Goal: Task Accomplishment & Management: Use online tool/utility

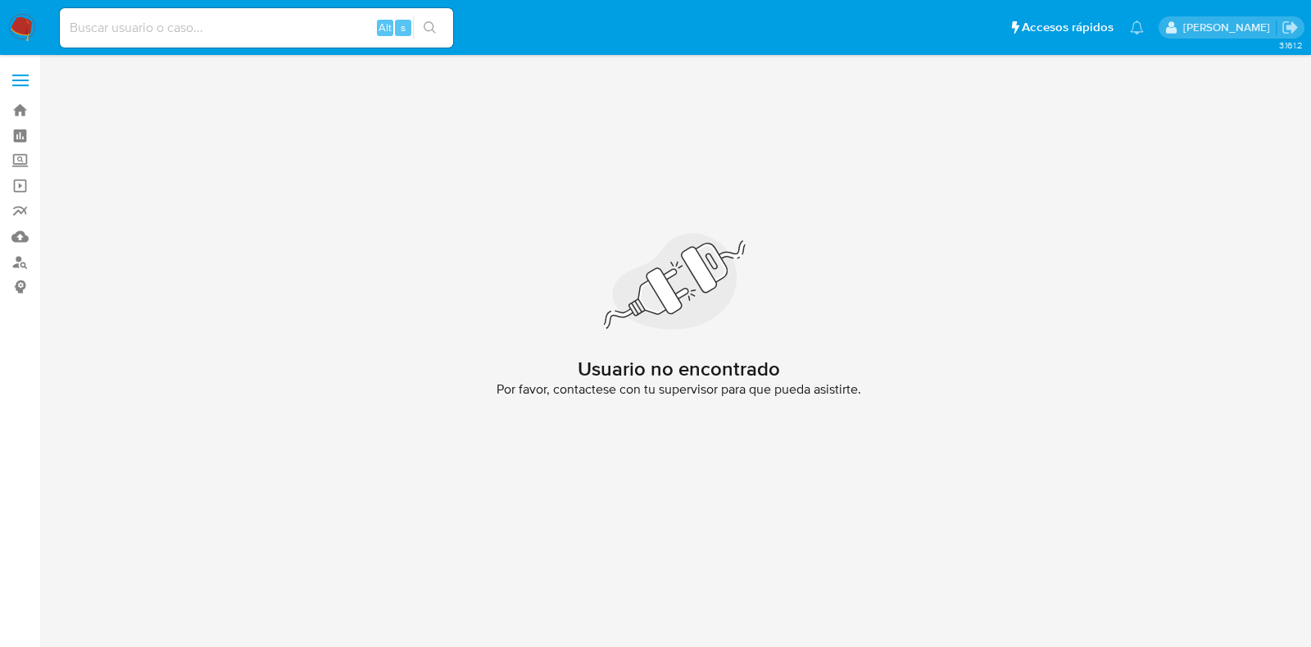
click at [819, 174] on div "Usuario no encontrado Por favor, contactese con tu supervisor para que pueda as…" at bounding box center [678, 321] width 1239 height 511
click at [23, 35] on img at bounding box center [22, 28] width 28 height 28
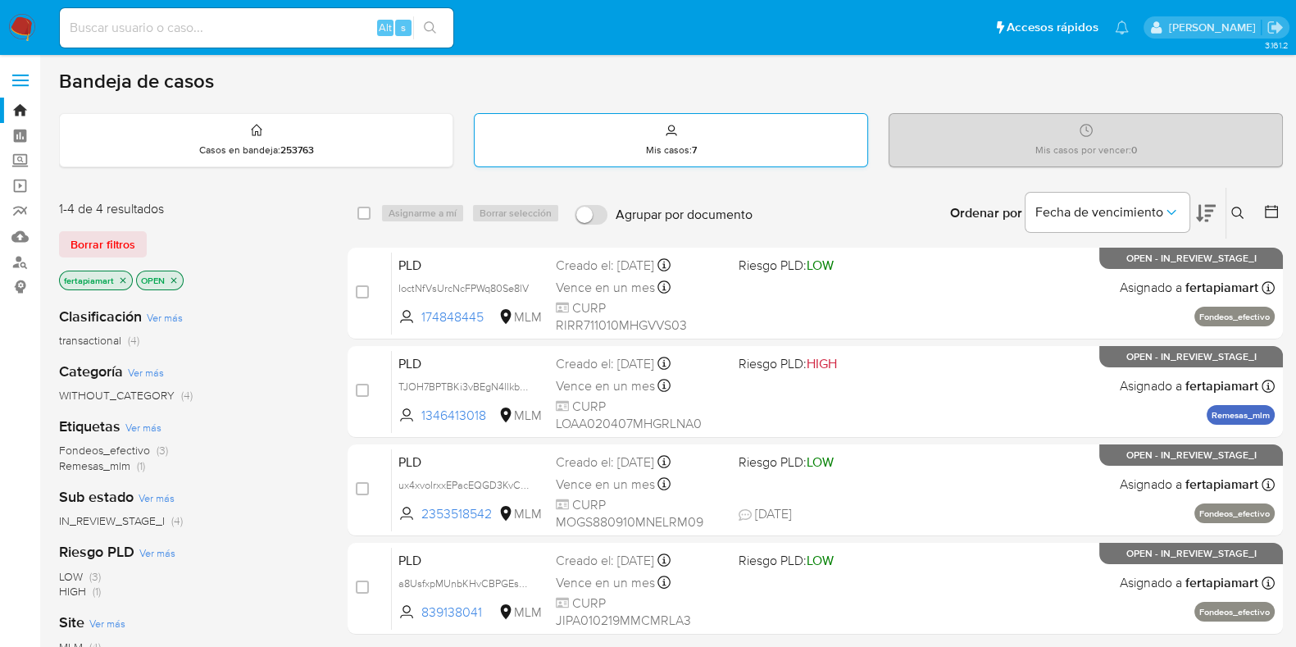
click at [672, 132] on icon at bounding box center [671, 130] width 13 height 13
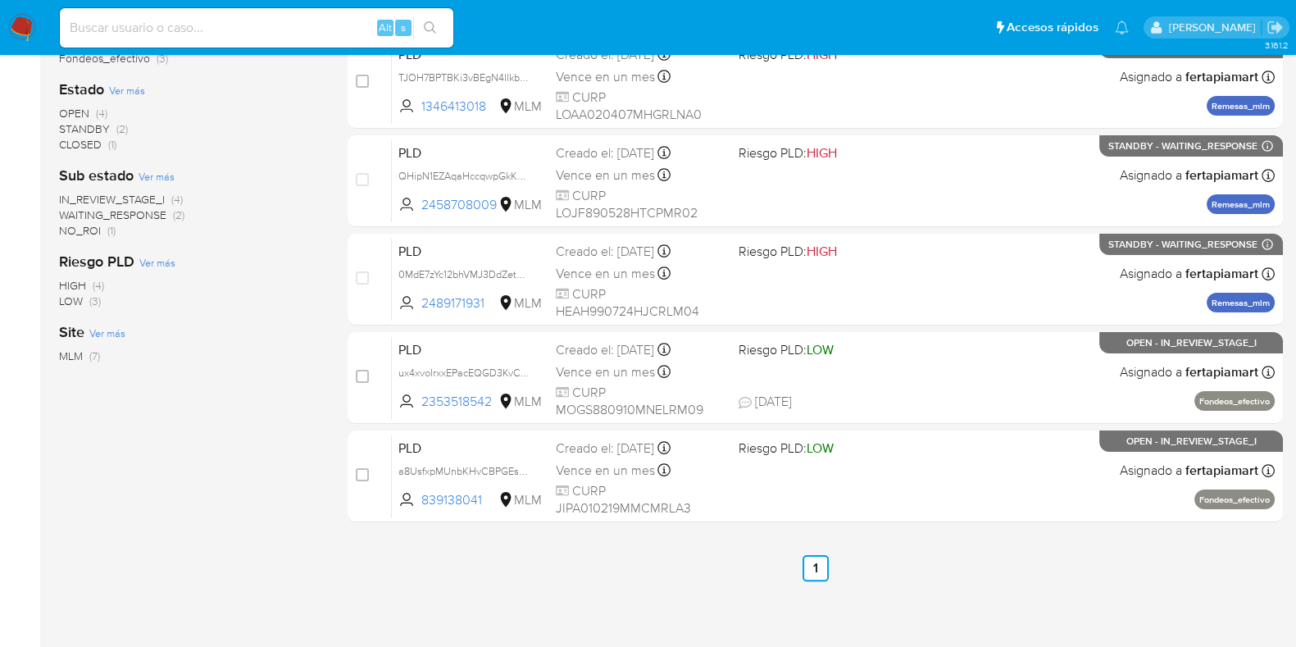
scroll to position [411, 0]
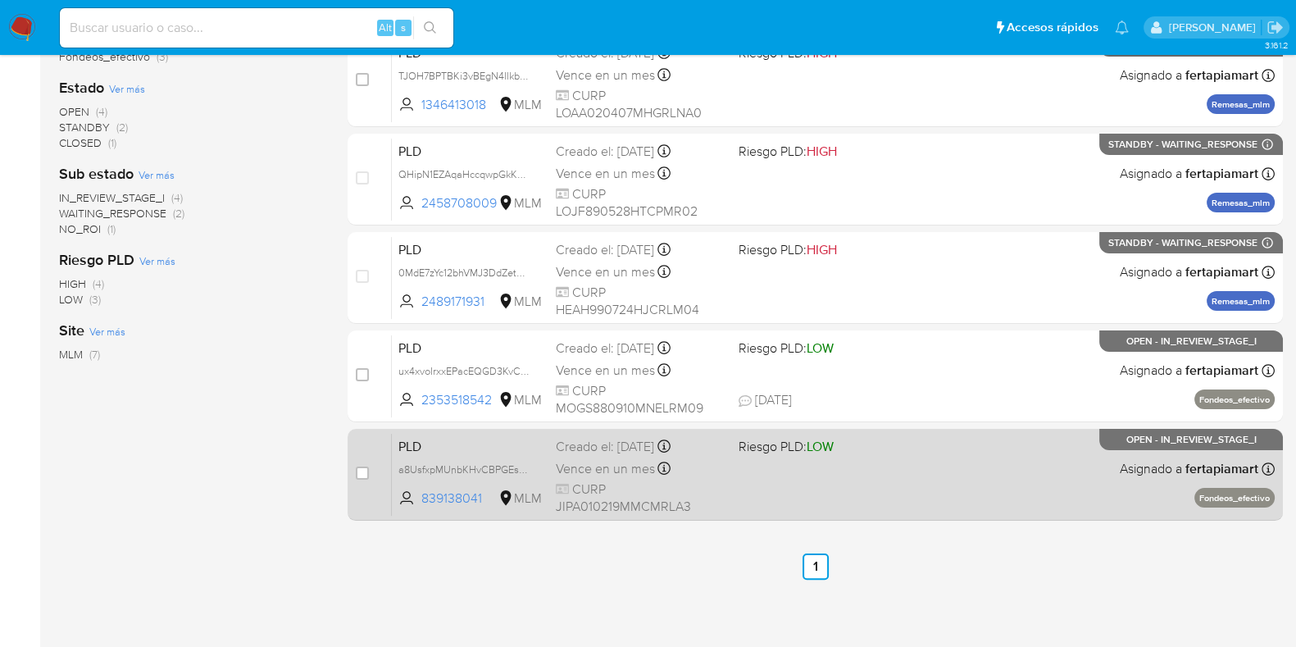
click at [797, 488] on div "PLD a8UsfxpMUnbKHvCBPGEsU5pm 839138041 MLM Riesgo PLD: LOW Creado el: 12/09/202…" at bounding box center [833, 474] width 883 height 83
click at [477, 450] on span "PLD" at bounding box center [470, 444] width 144 height 21
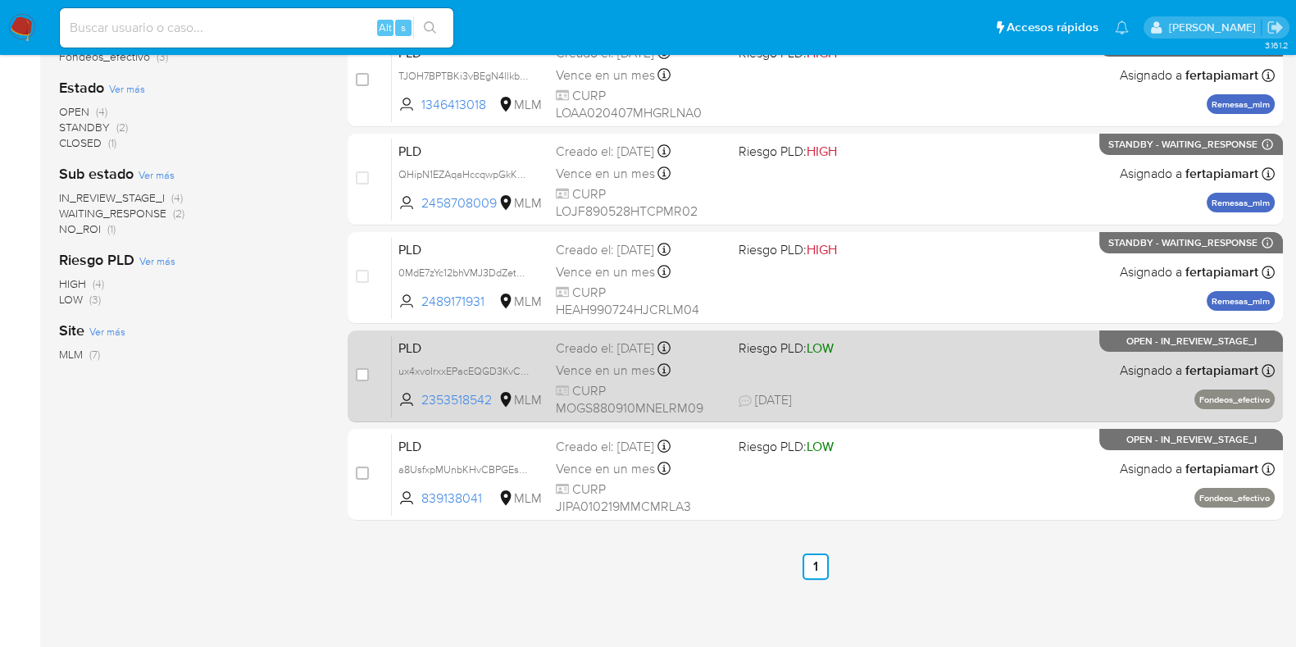
click at [456, 350] on span "PLD" at bounding box center [470, 346] width 144 height 21
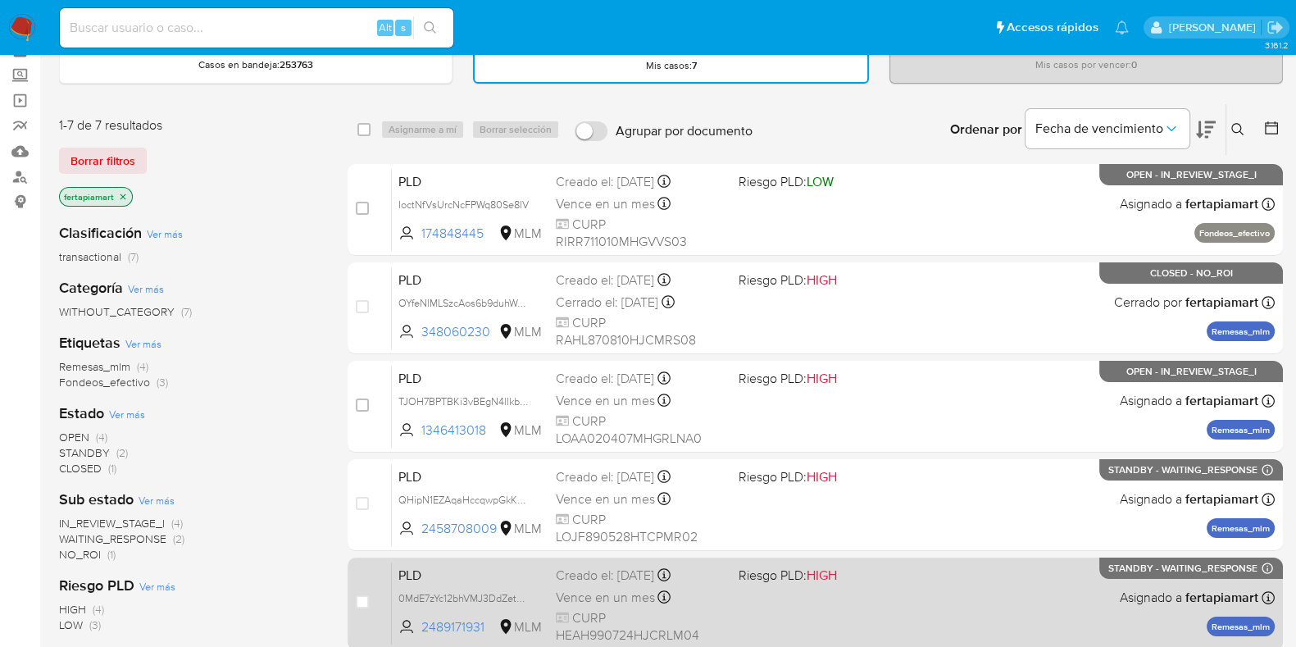
scroll to position [84, 0]
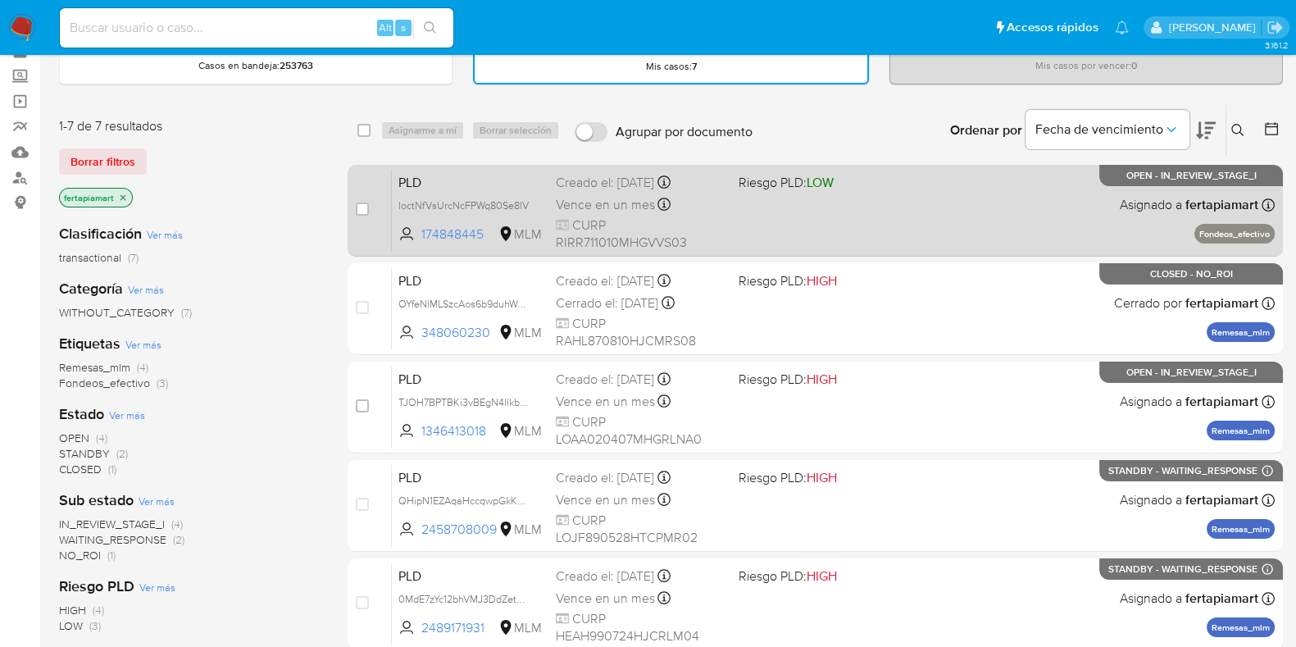
click at [474, 184] on span "PLD" at bounding box center [470, 180] width 144 height 21
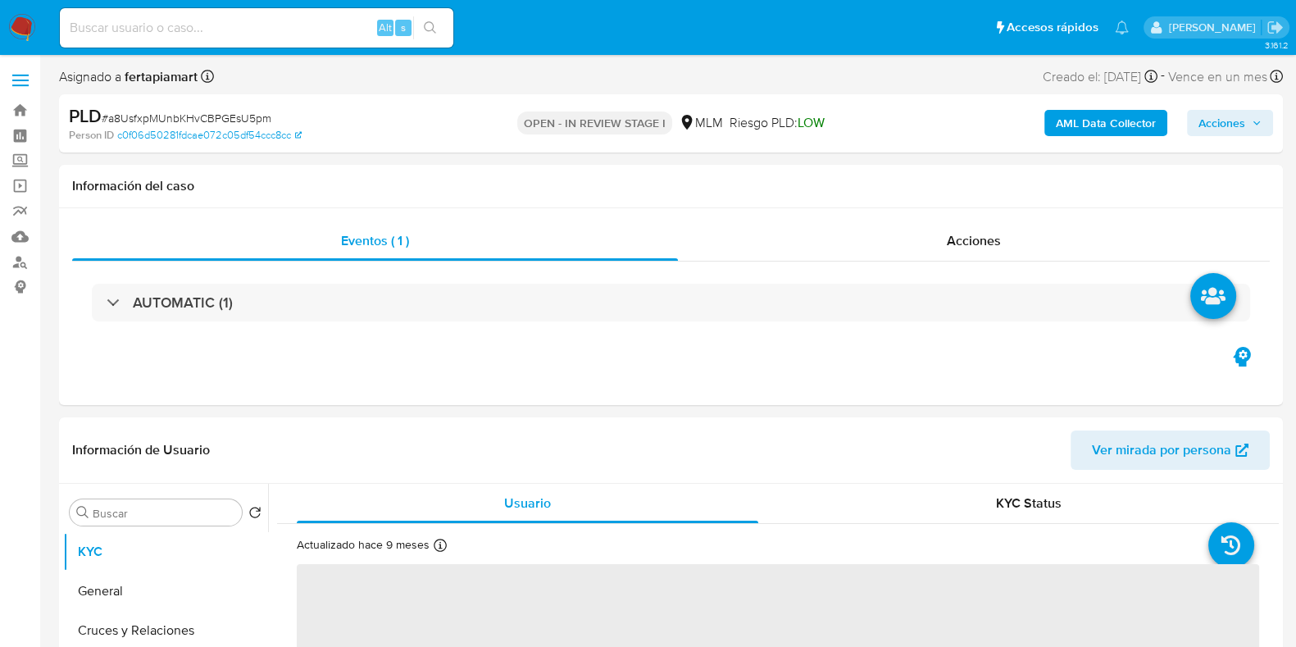
select select "10"
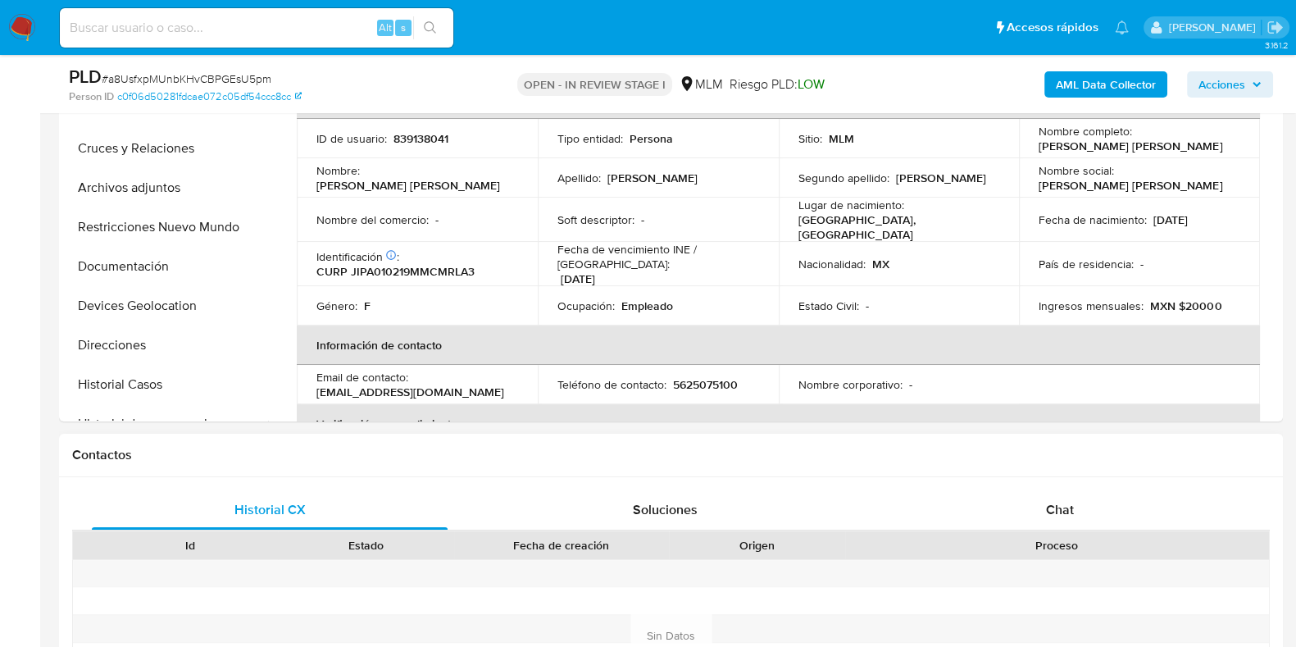
scroll to position [425, 0]
click at [1054, 492] on div "Chat" at bounding box center [1060, 507] width 356 height 39
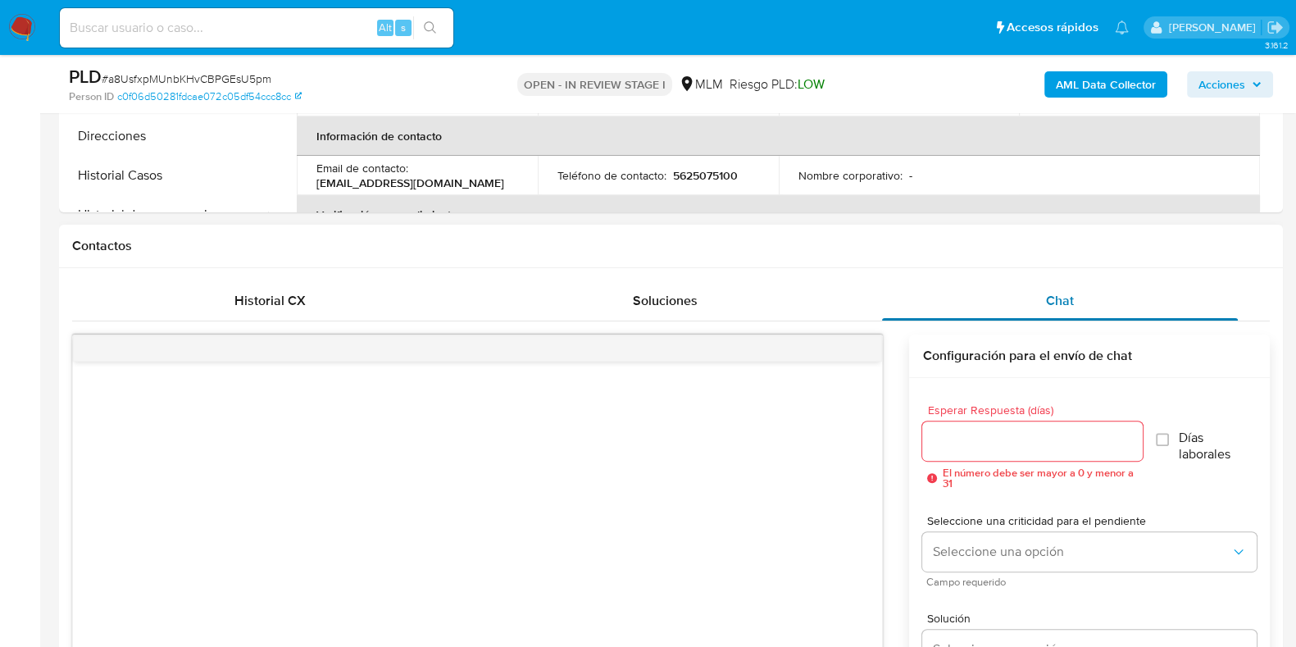
scroll to position [636, 0]
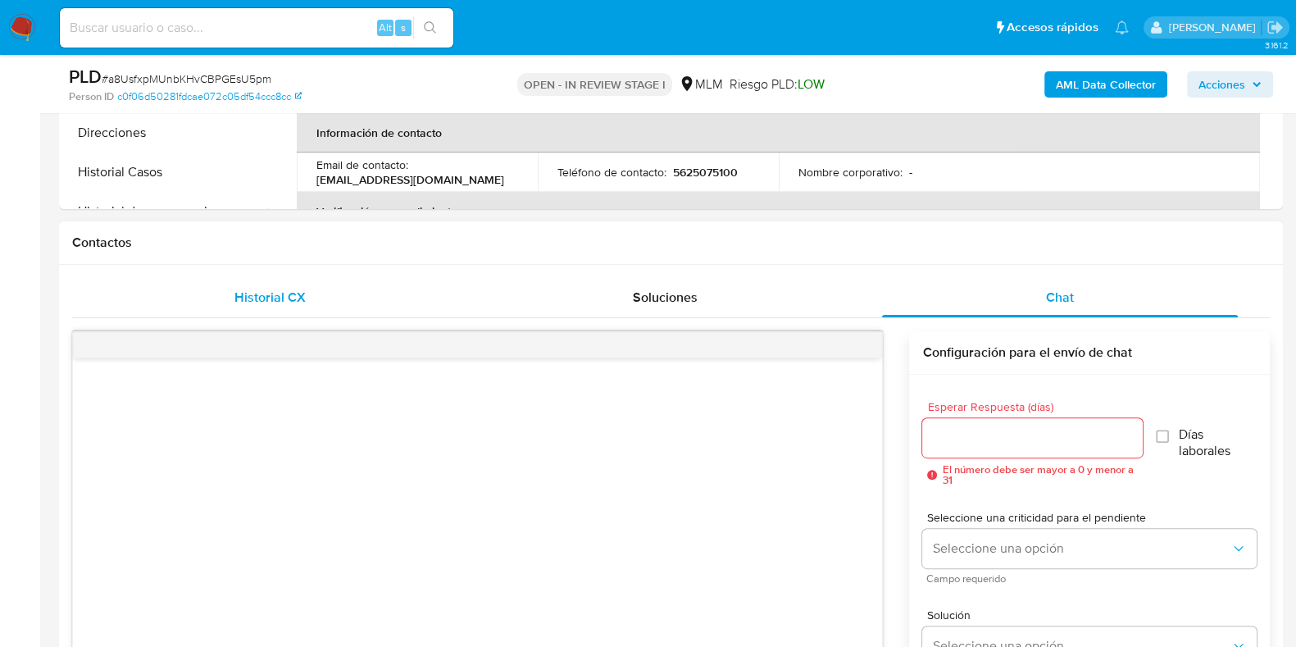
click at [289, 300] on span "Historial CX" at bounding box center [269, 297] width 71 height 19
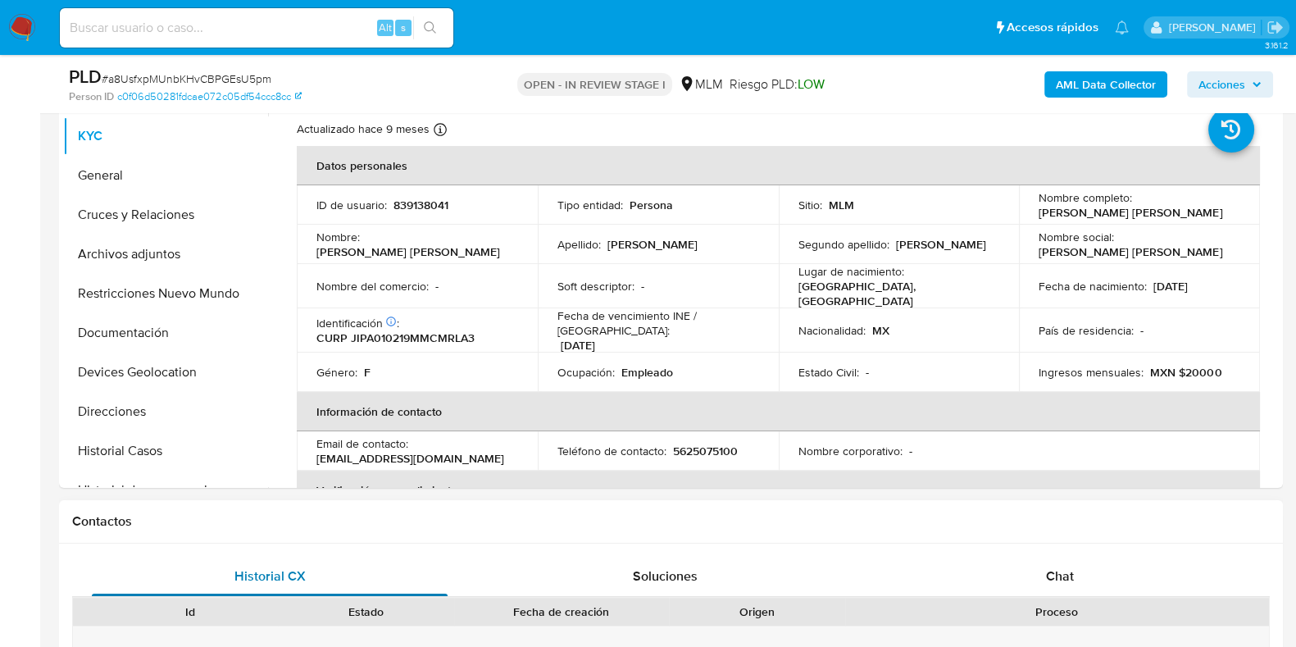
scroll to position [356, 0]
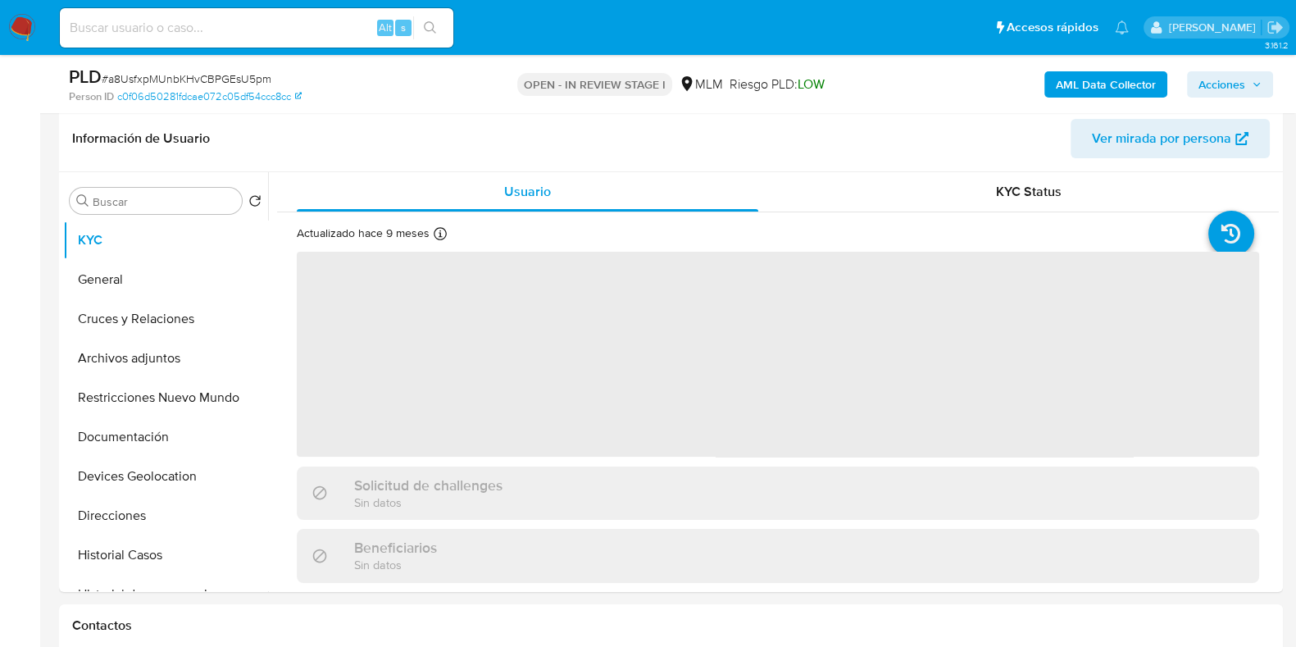
select select "10"
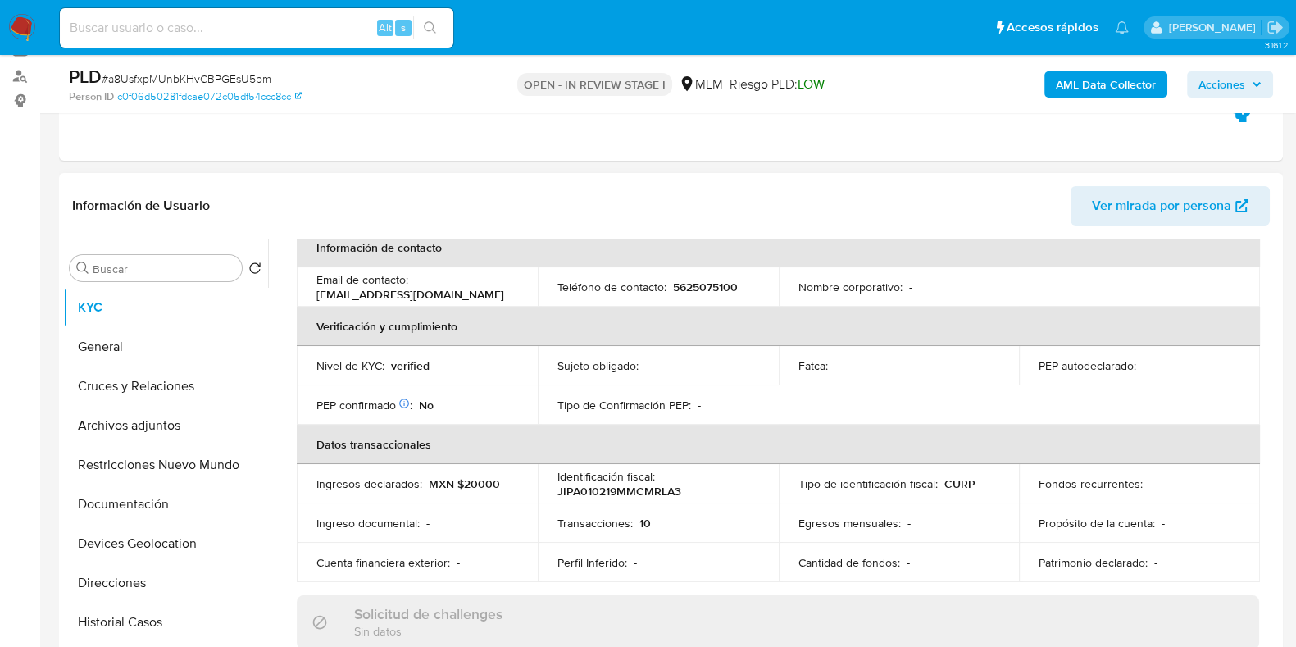
scroll to position [300, 0]
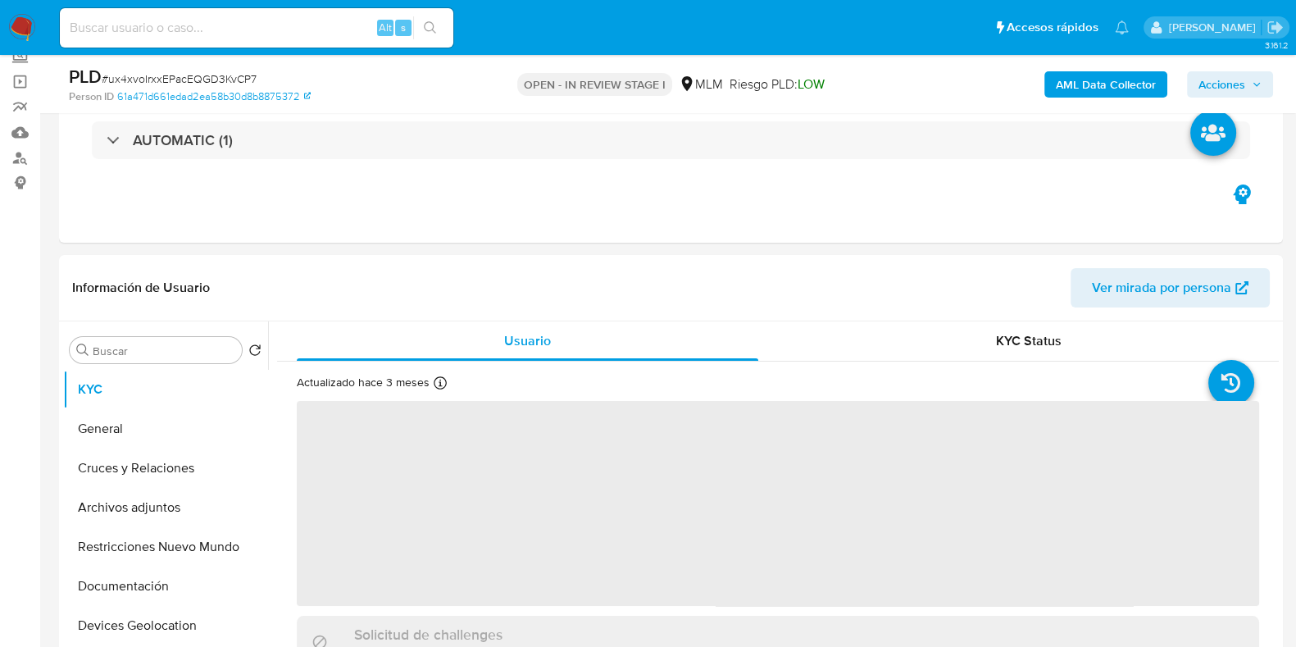
select select "10"
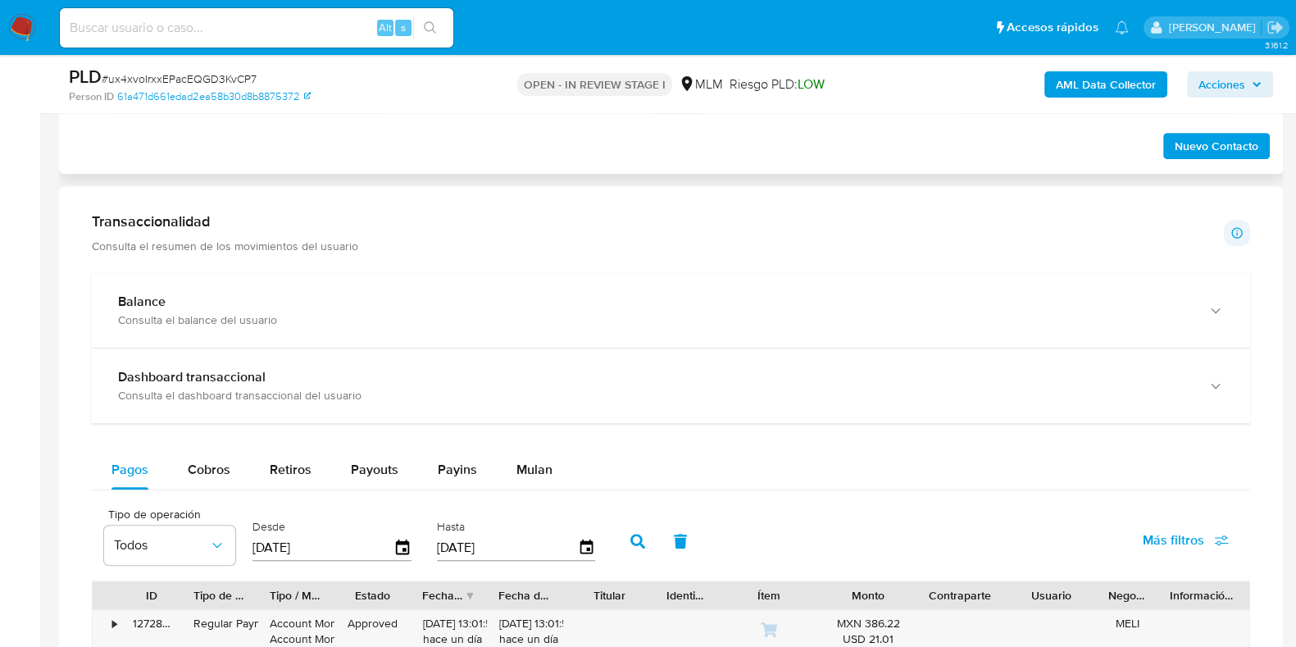
scroll to position [1014, 0]
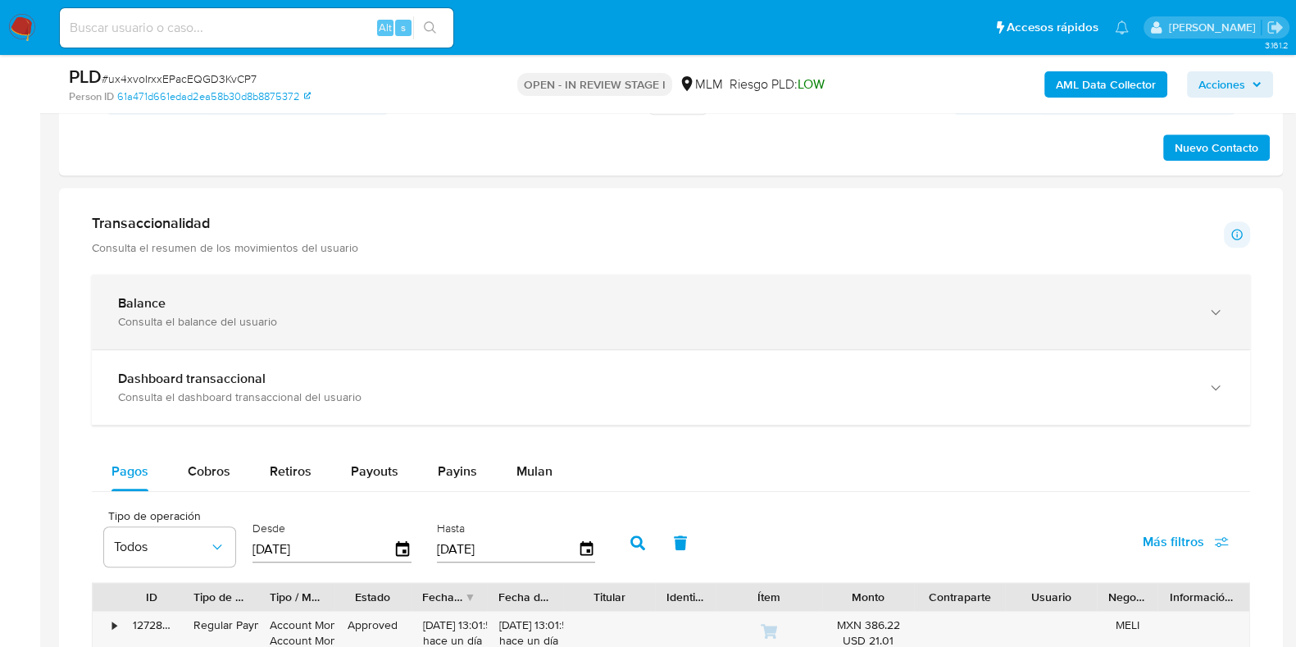
click at [422, 329] on div "Balance Consulta el balance del usuario" at bounding box center [671, 312] width 1158 height 75
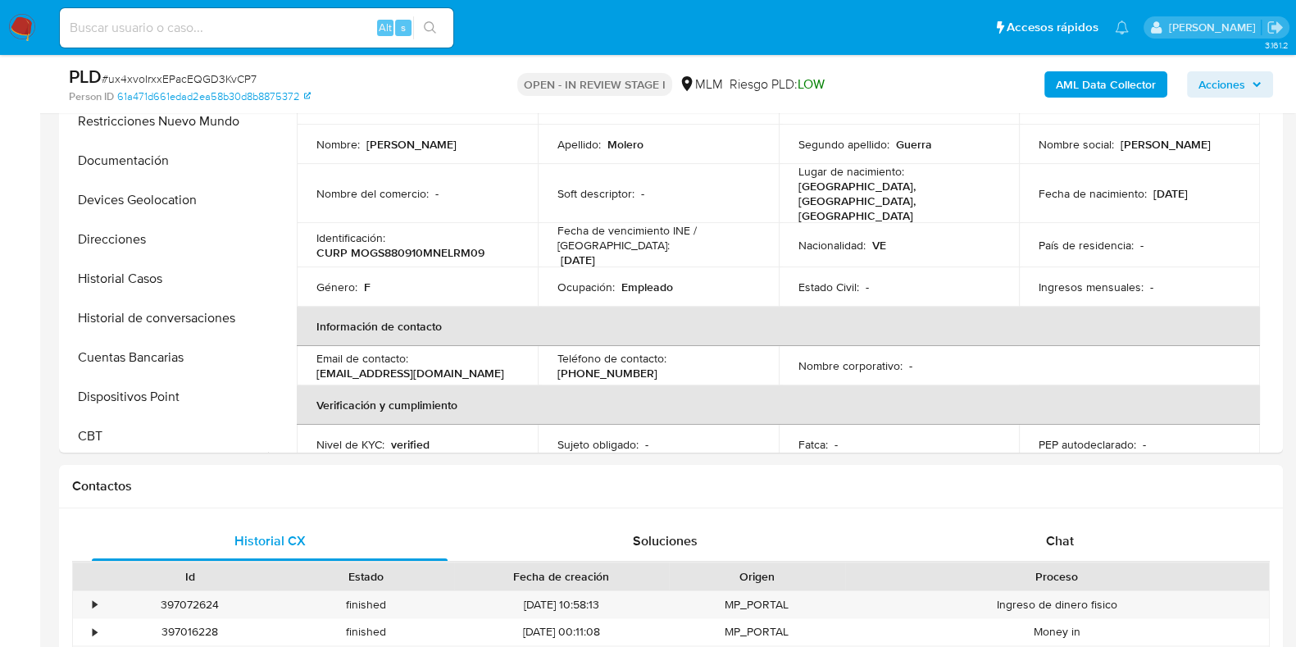
scroll to position [390, 0]
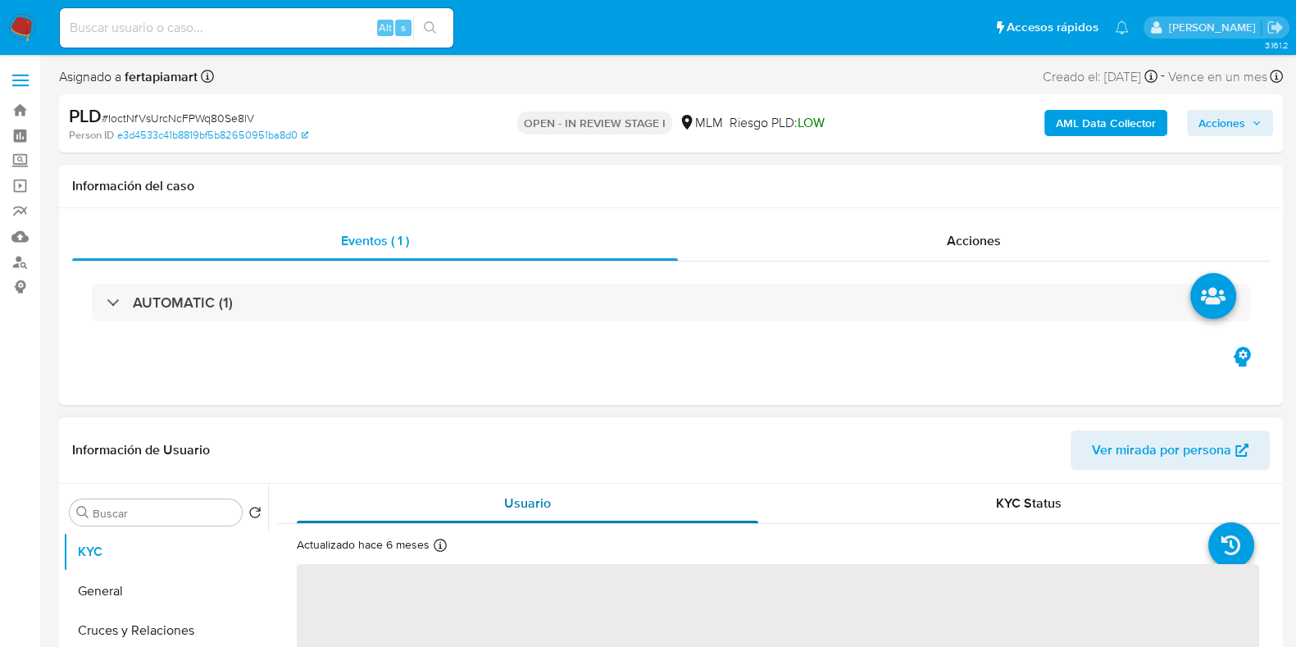
select select "10"
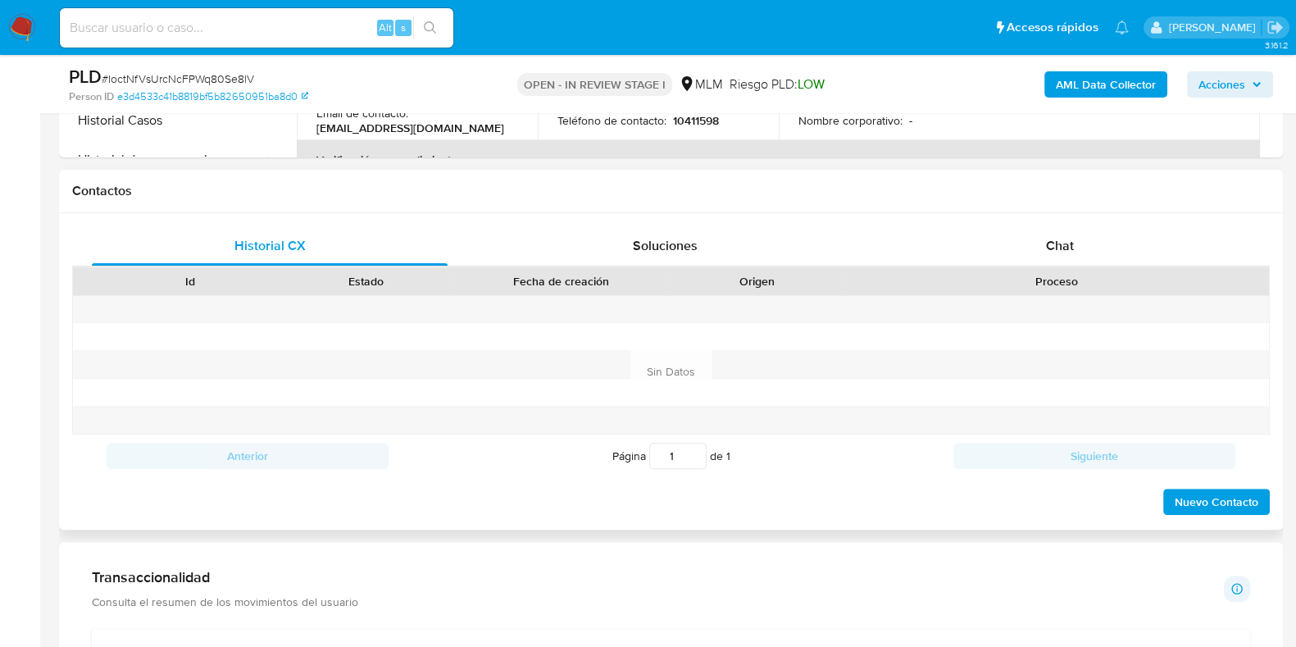
scroll to position [741, 0]
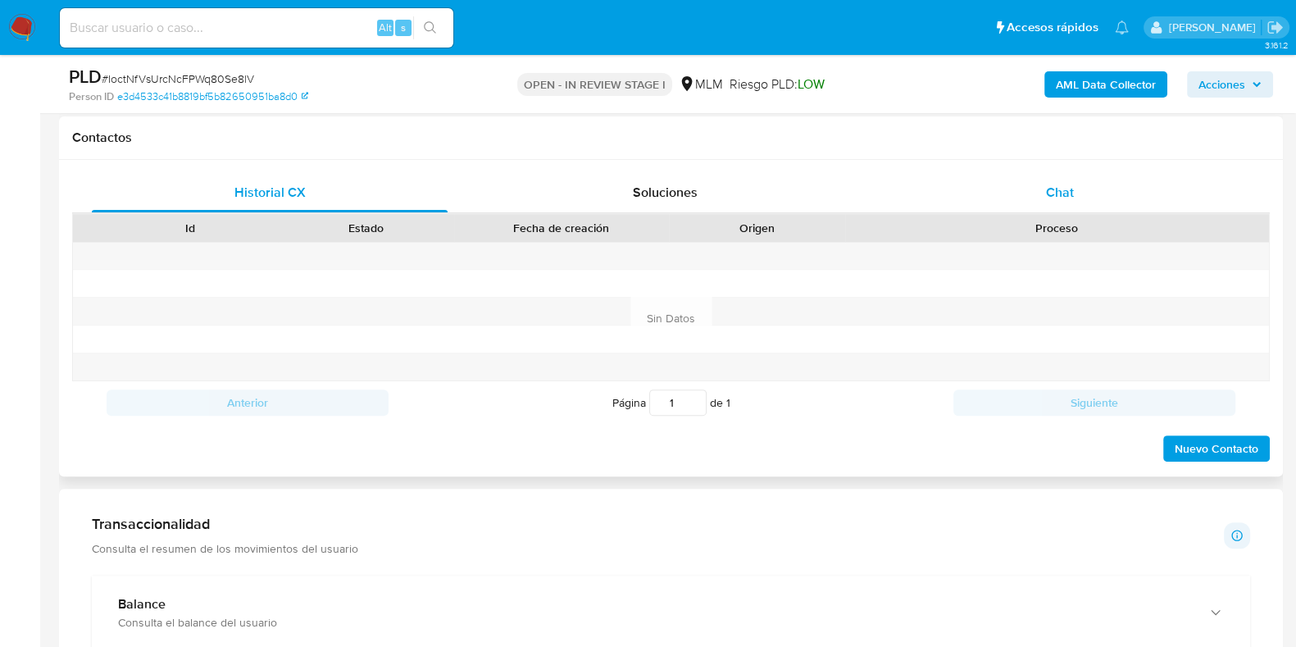
click at [1046, 188] on span "Chat" at bounding box center [1060, 192] width 28 height 19
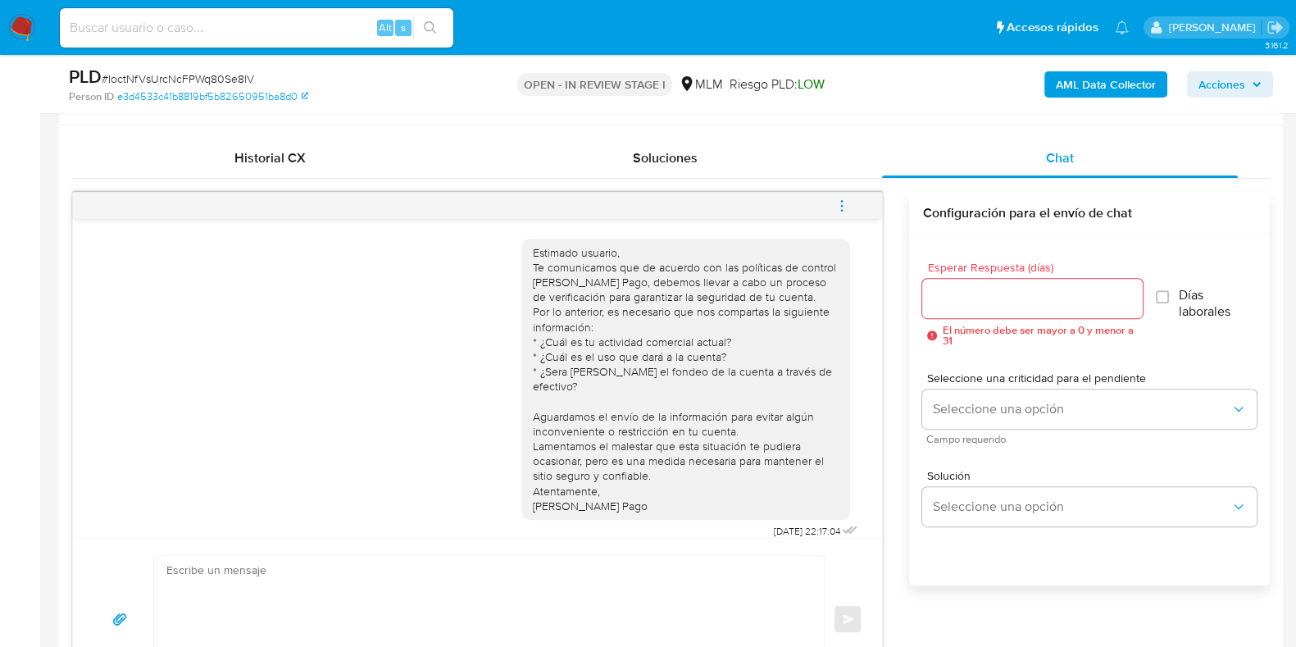
scroll to position [778, 0]
click at [426, 465] on div "Estimado usuario, Te comunicamos que de acuerdo con las políticas de control [P…" at bounding box center [477, 383] width 768 height 316
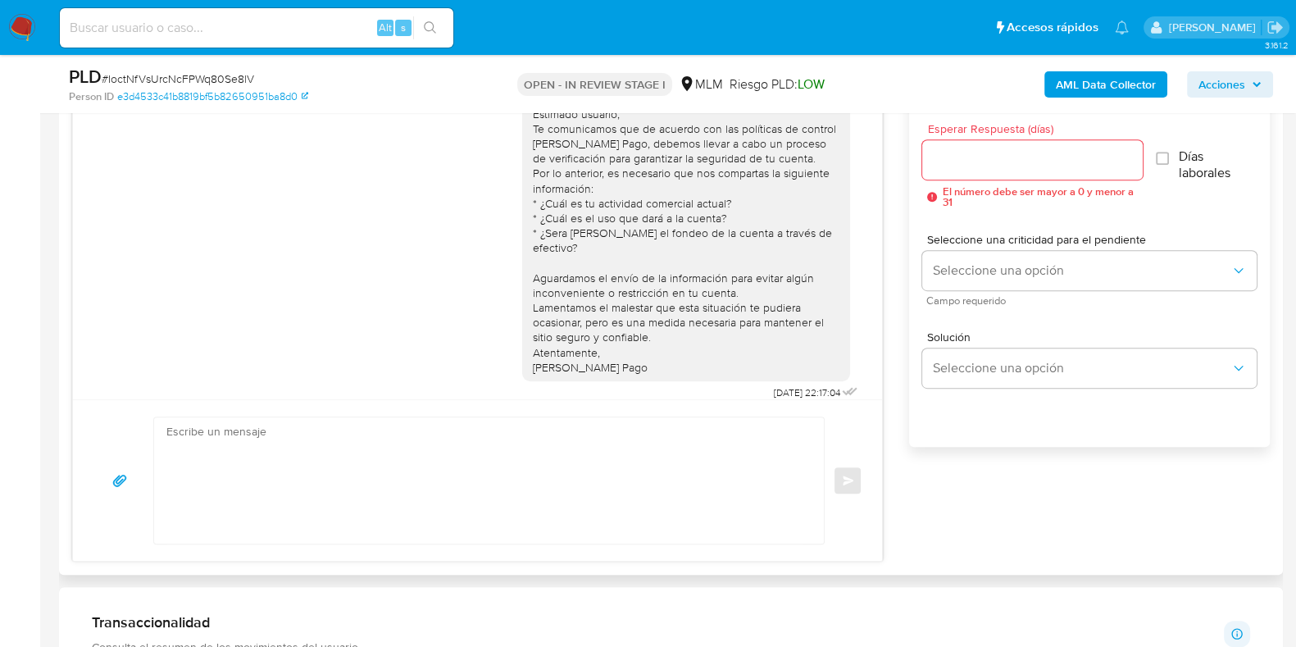
scroll to position [915, 0]
click at [426, 465] on textarea at bounding box center [484, 479] width 637 height 126
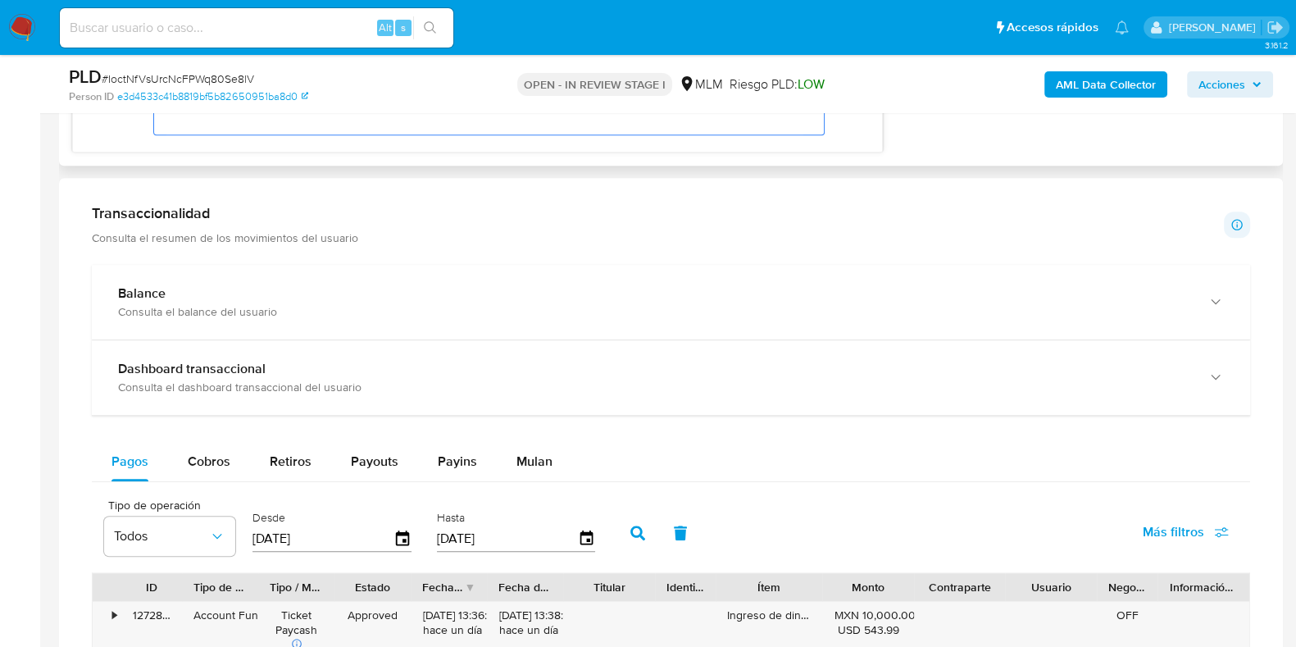
scroll to position [1324, 0]
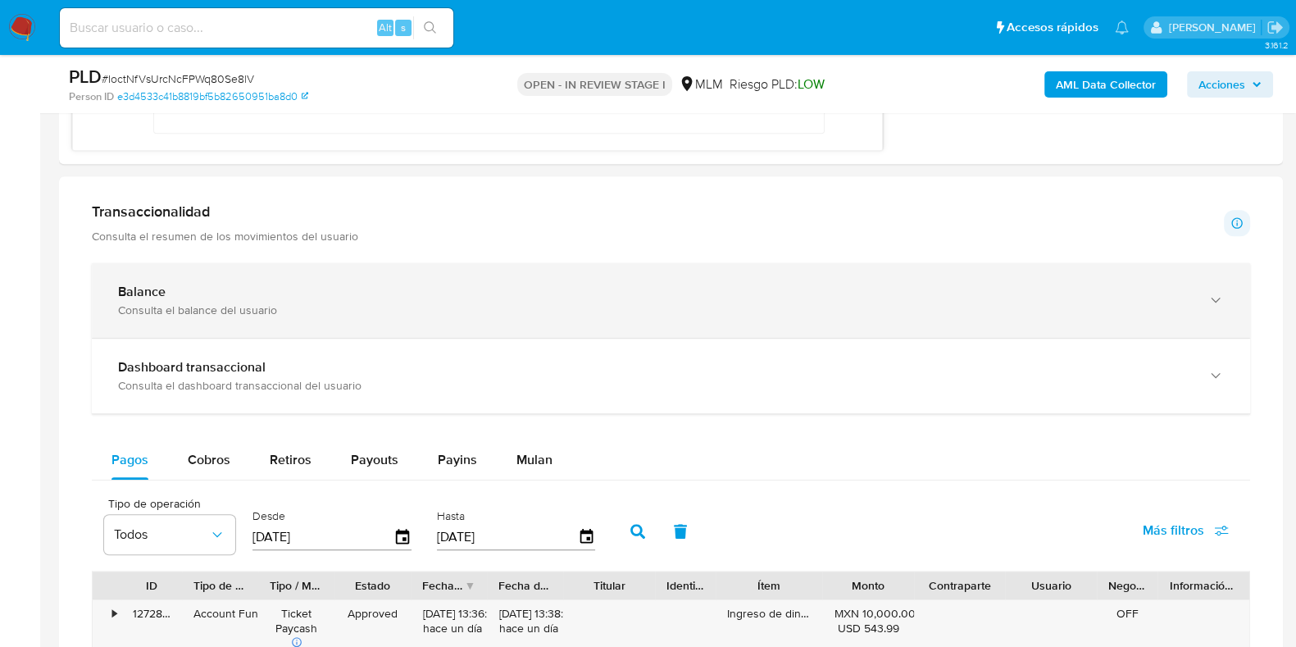
click at [320, 284] on div "Balance" at bounding box center [654, 292] width 1073 height 16
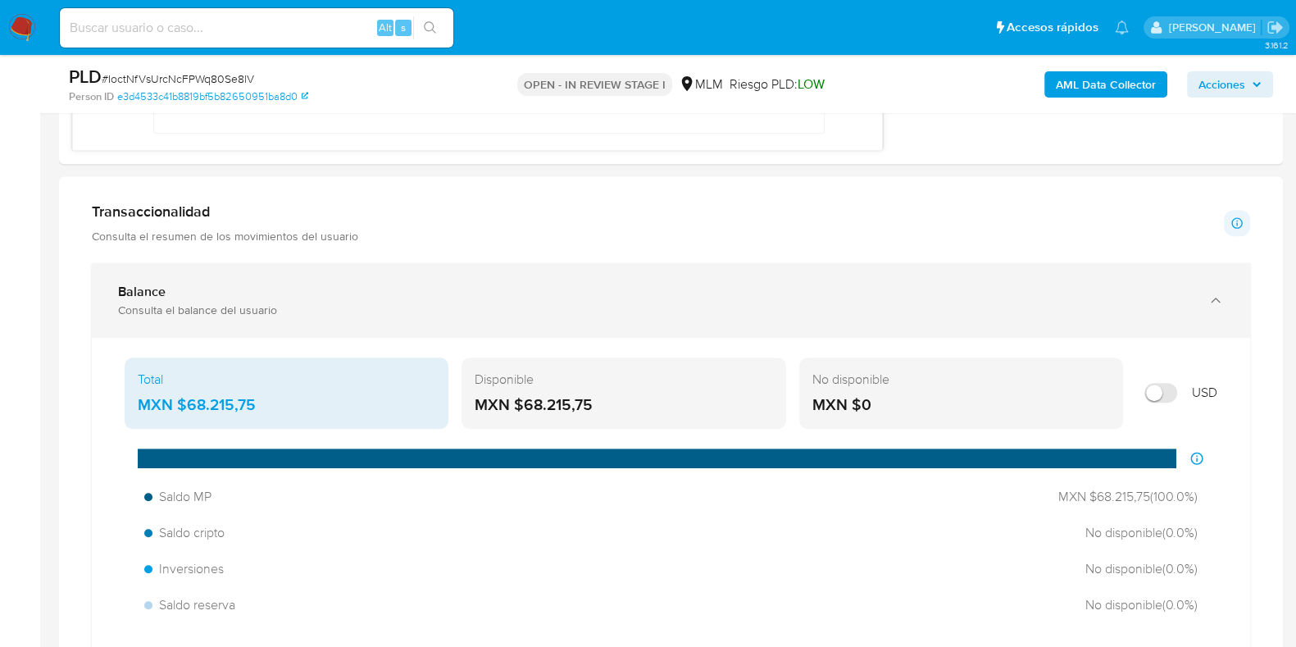
click at [417, 279] on div "Balance Consulta el balance del usuario" at bounding box center [671, 300] width 1158 height 75
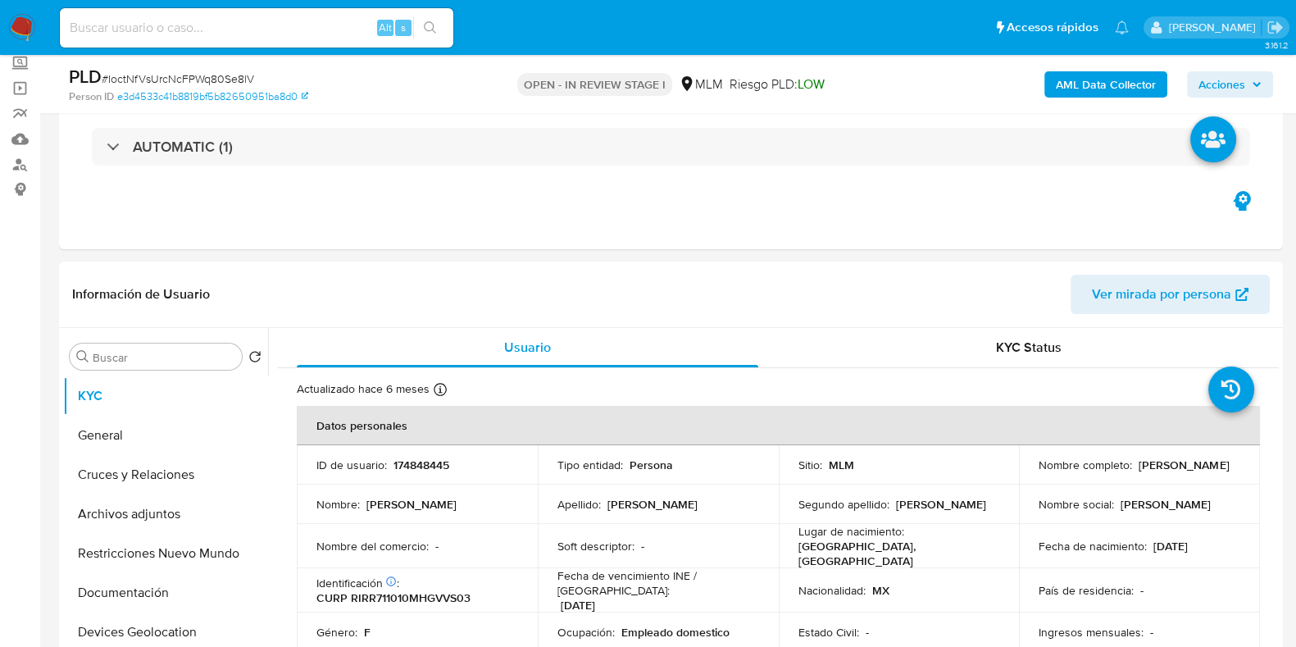
scroll to position [0, 0]
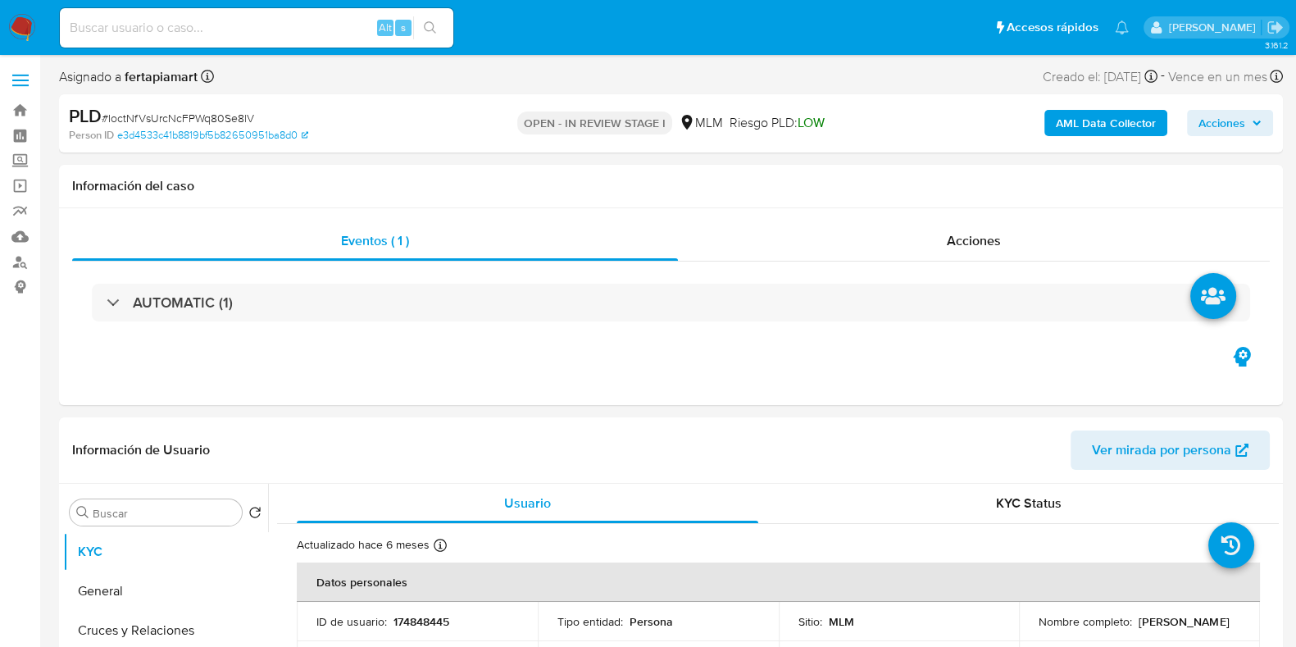
click at [30, 18] on img at bounding box center [22, 28] width 28 height 28
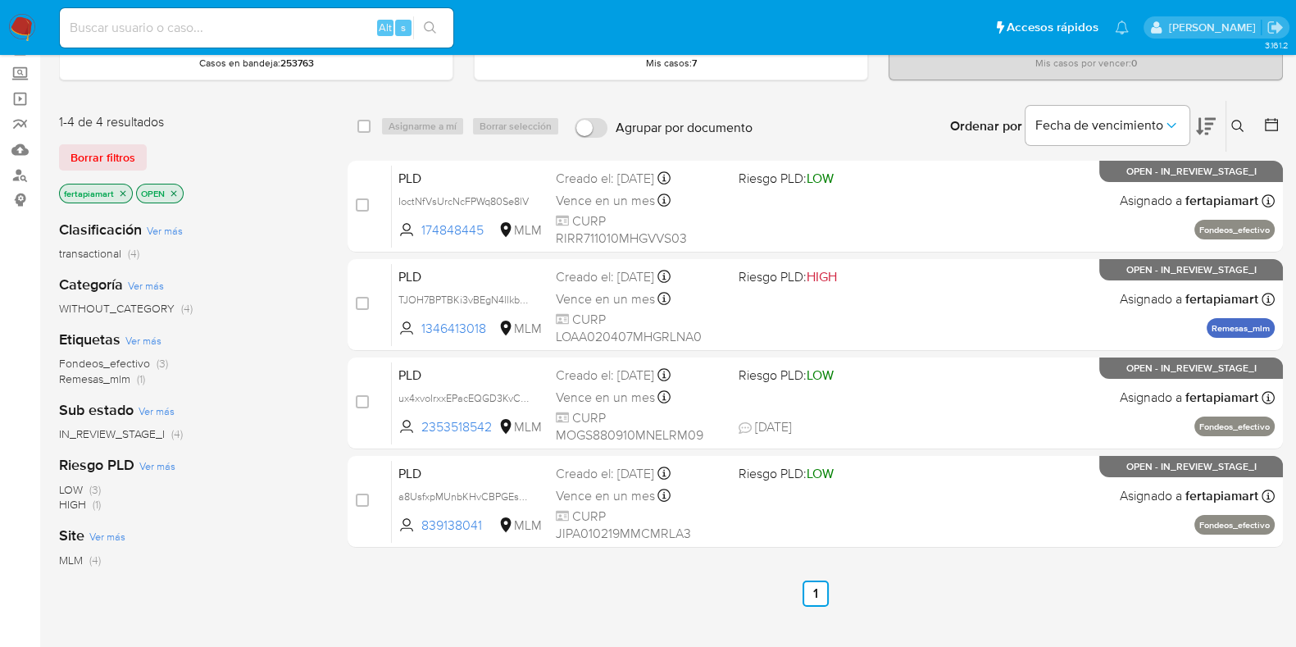
scroll to position [88, 0]
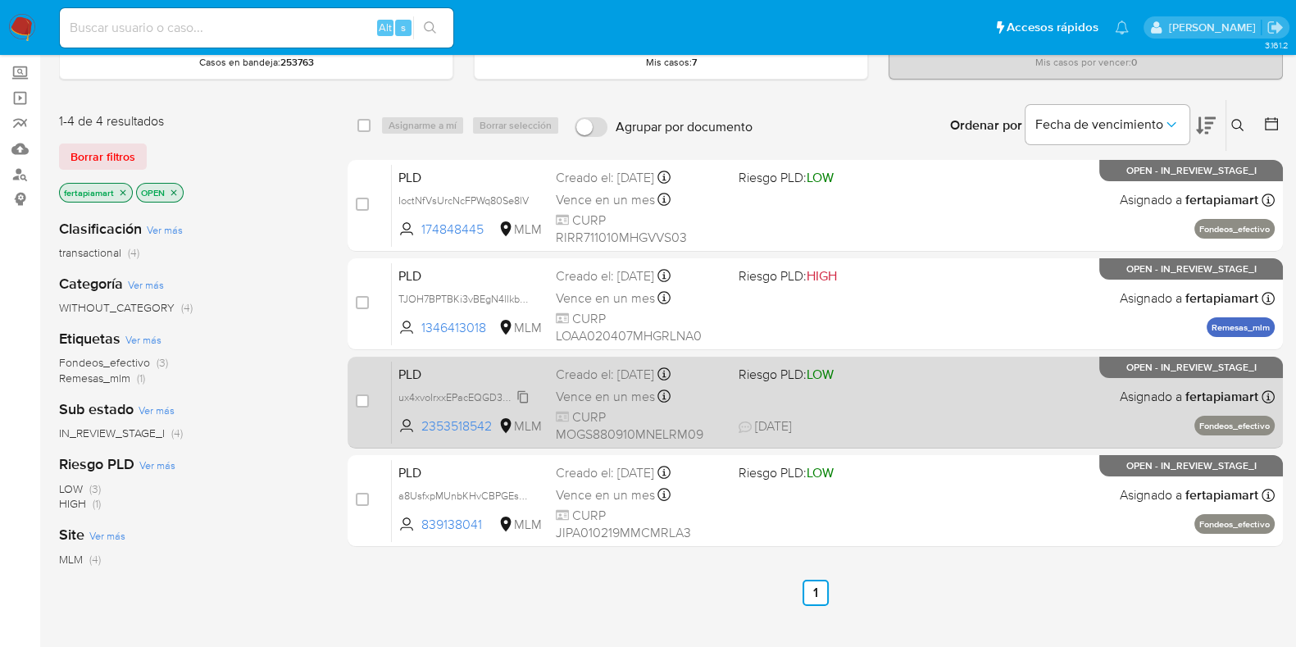
click at [465, 394] on span "ux4xvoIrxxEPacEQGD3KvCP7" at bounding box center [464, 396] width 133 height 18
click at [464, 362] on span "PLD" at bounding box center [470, 372] width 144 height 21
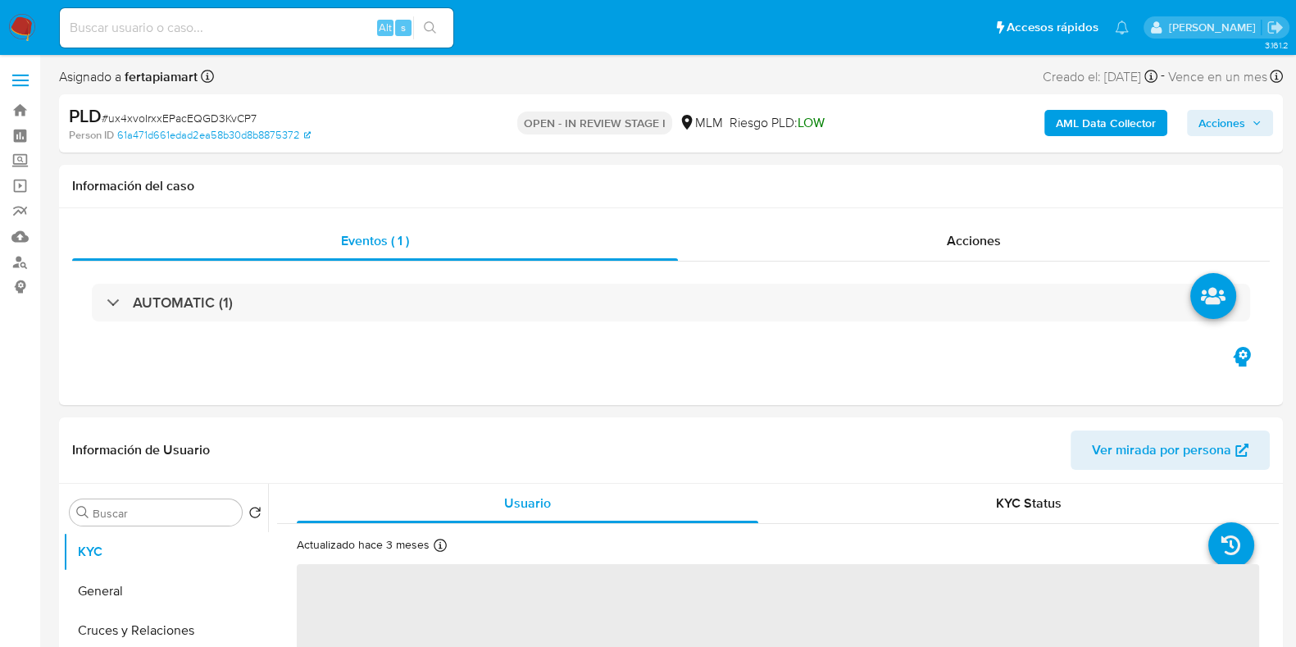
select select "10"
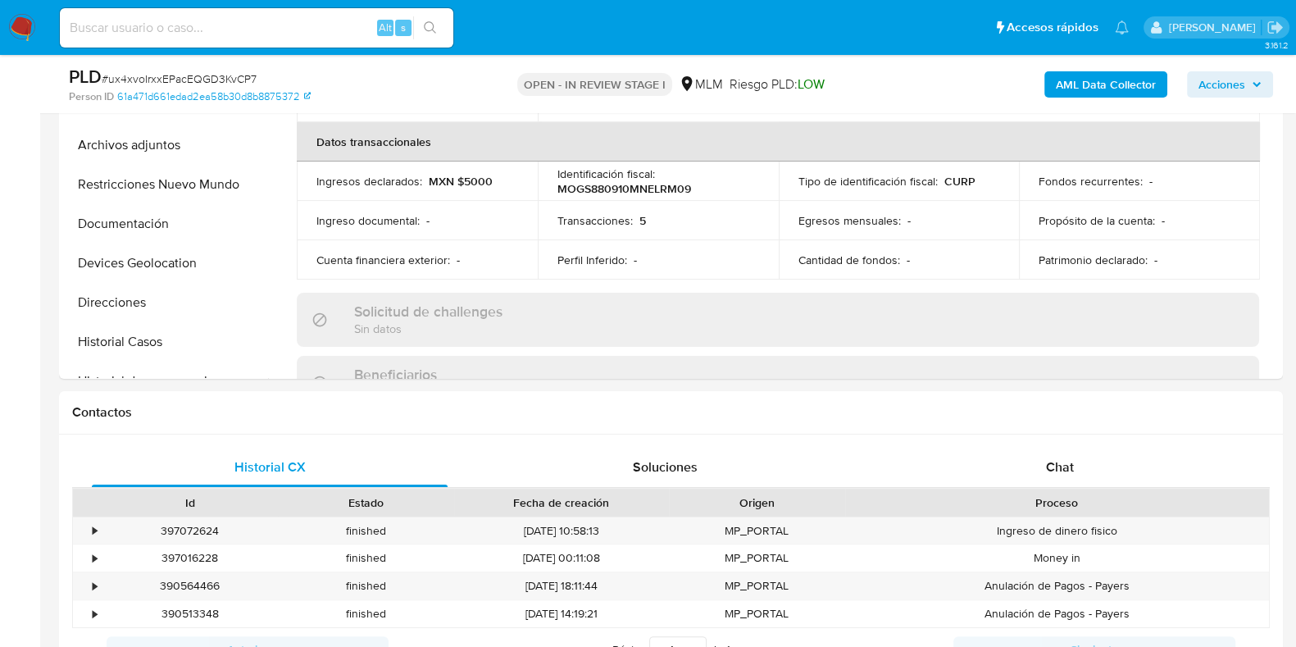
scroll to position [372, 0]
click at [1090, 469] on div "Chat" at bounding box center [1060, 466] width 356 height 39
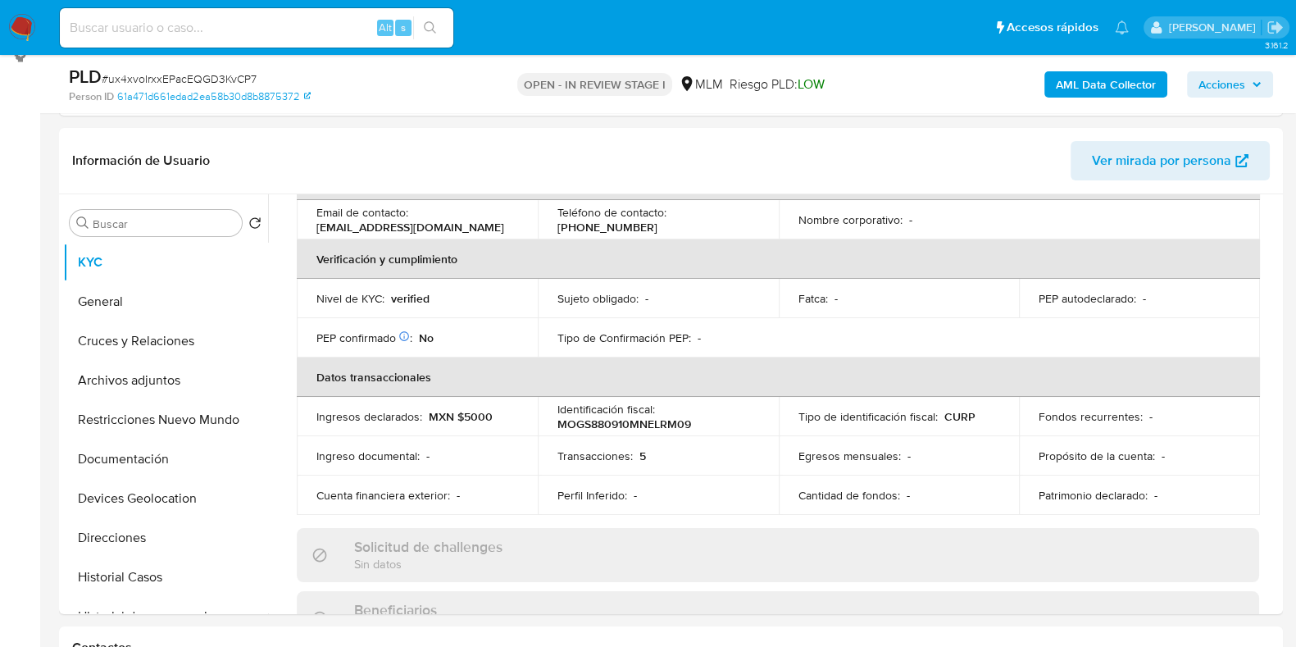
scroll to position [221, 0]
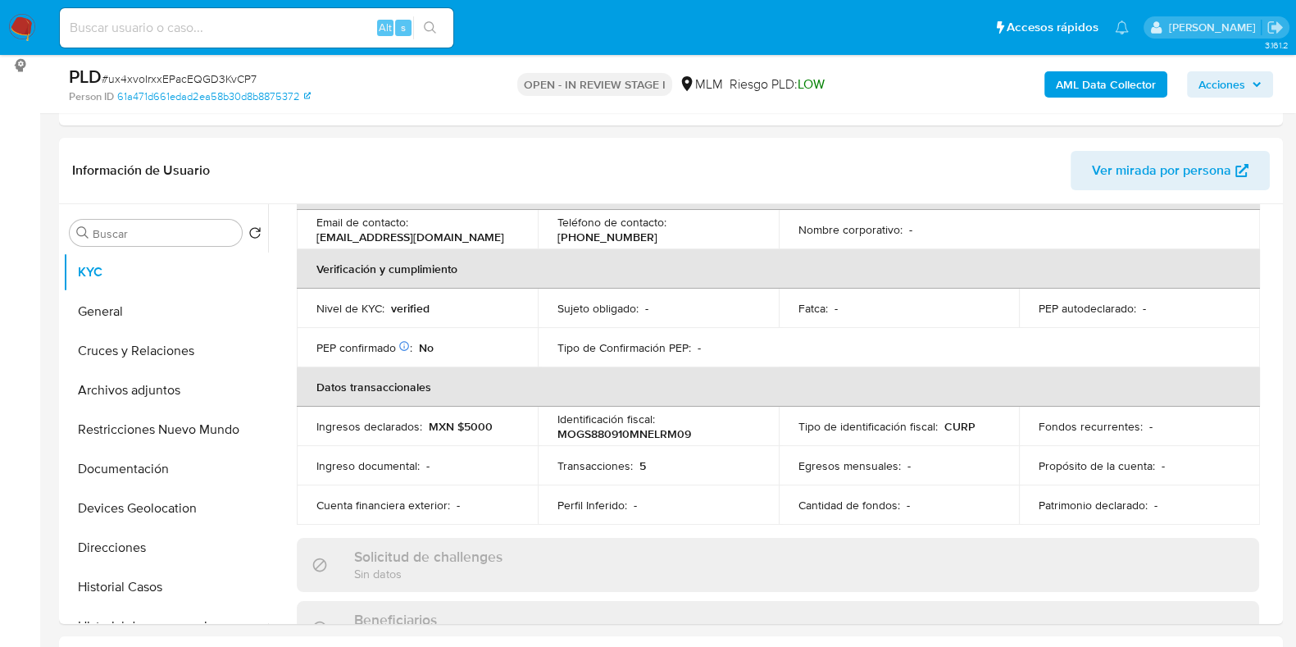
click at [29, 34] on img at bounding box center [22, 28] width 28 height 28
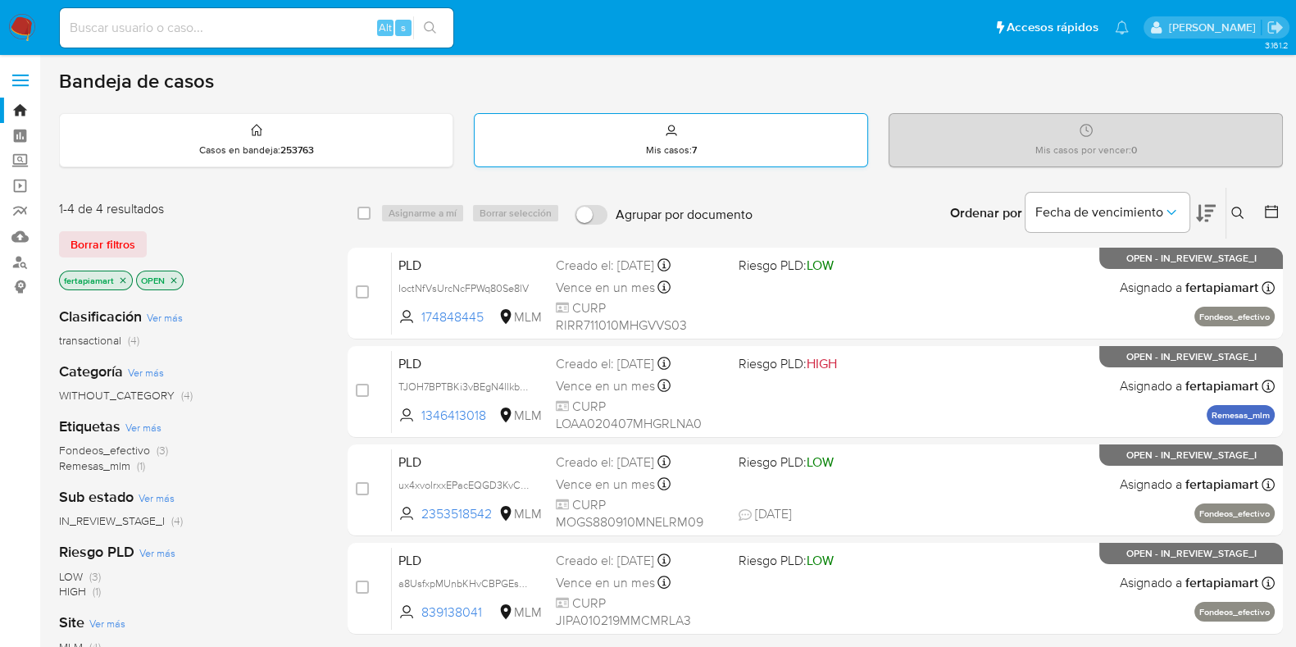
click at [658, 131] on div "Mis casos : 7" at bounding box center [670, 140] width 393 height 52
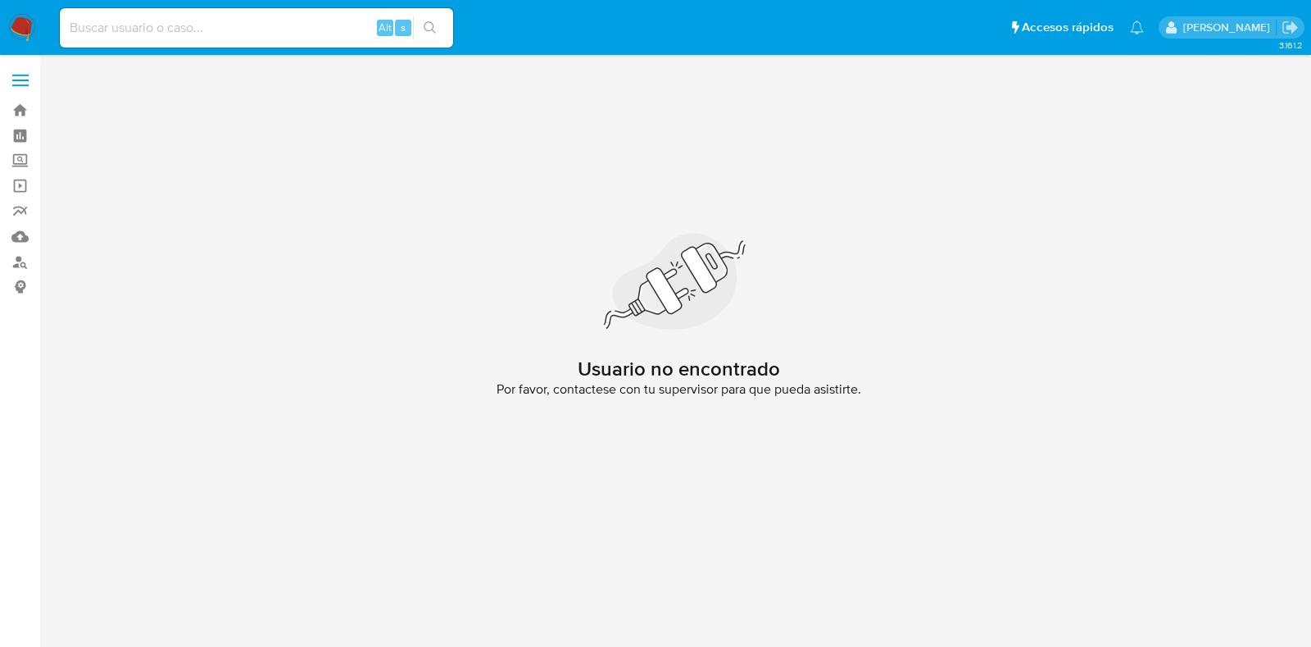
click at [12, 16] on img at bounding box center [22, 28] width 28 height 28
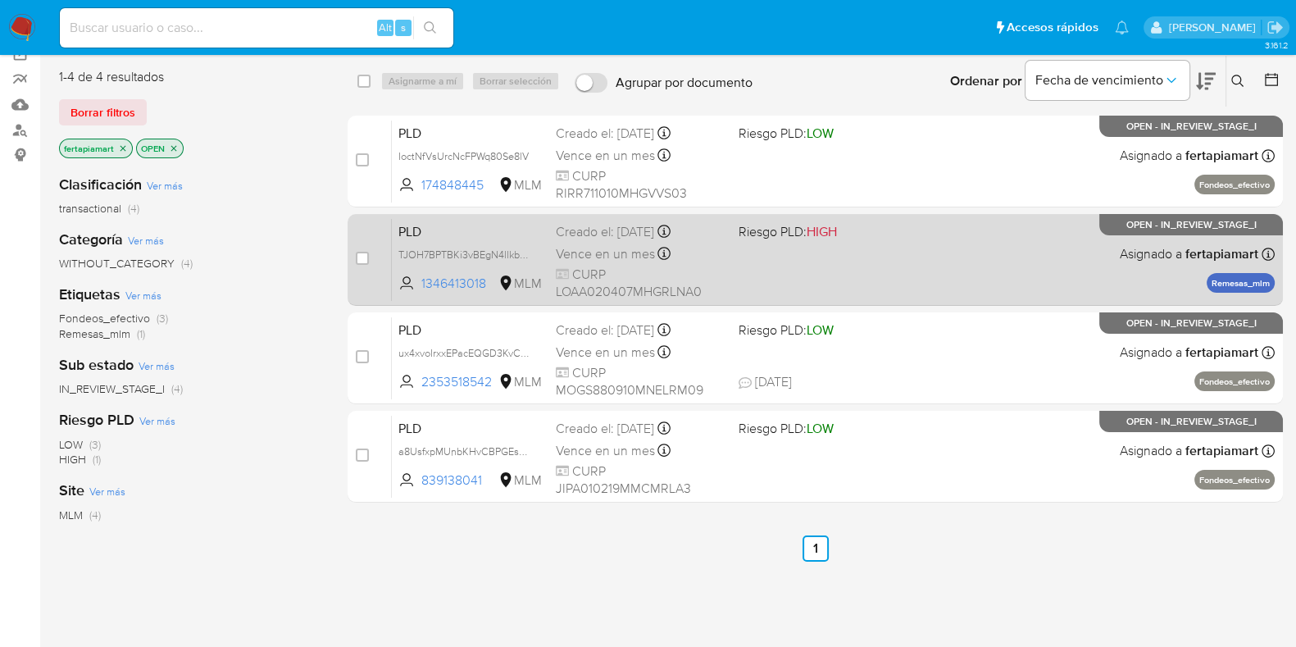
scroll to position [133, 0]
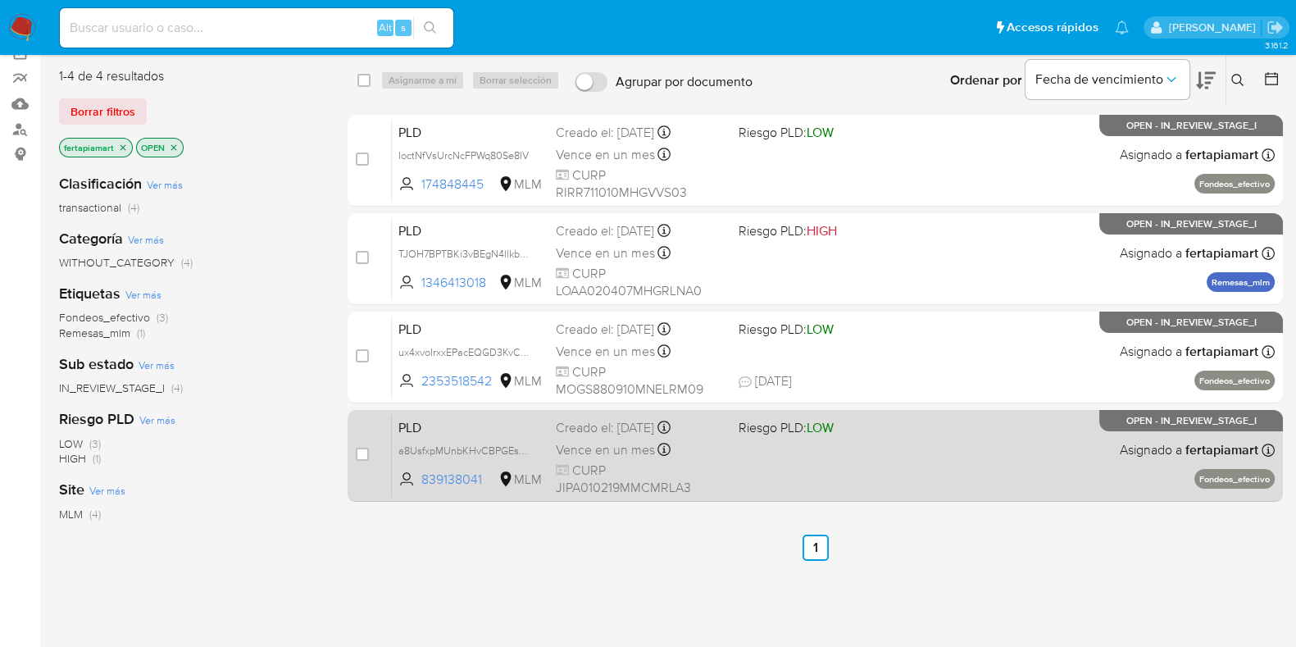
click at [529, 423] on span "PLD" at bounding box center [470, 425] width 144 height 21
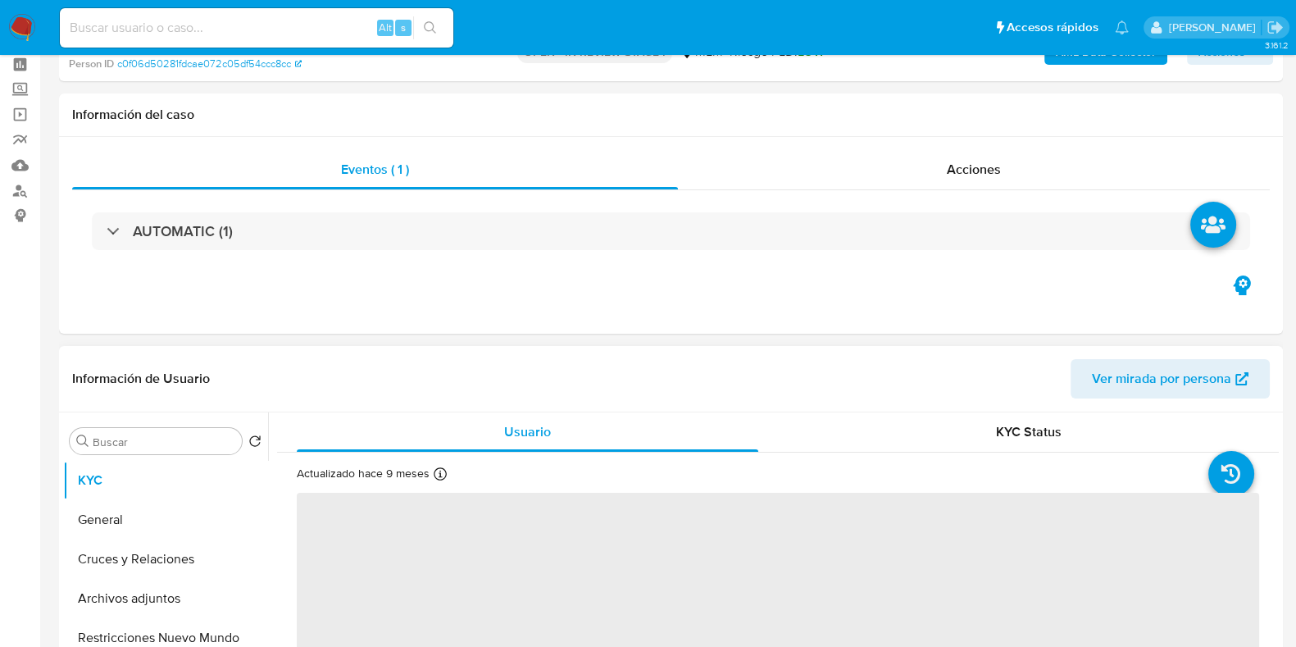
select select "10"
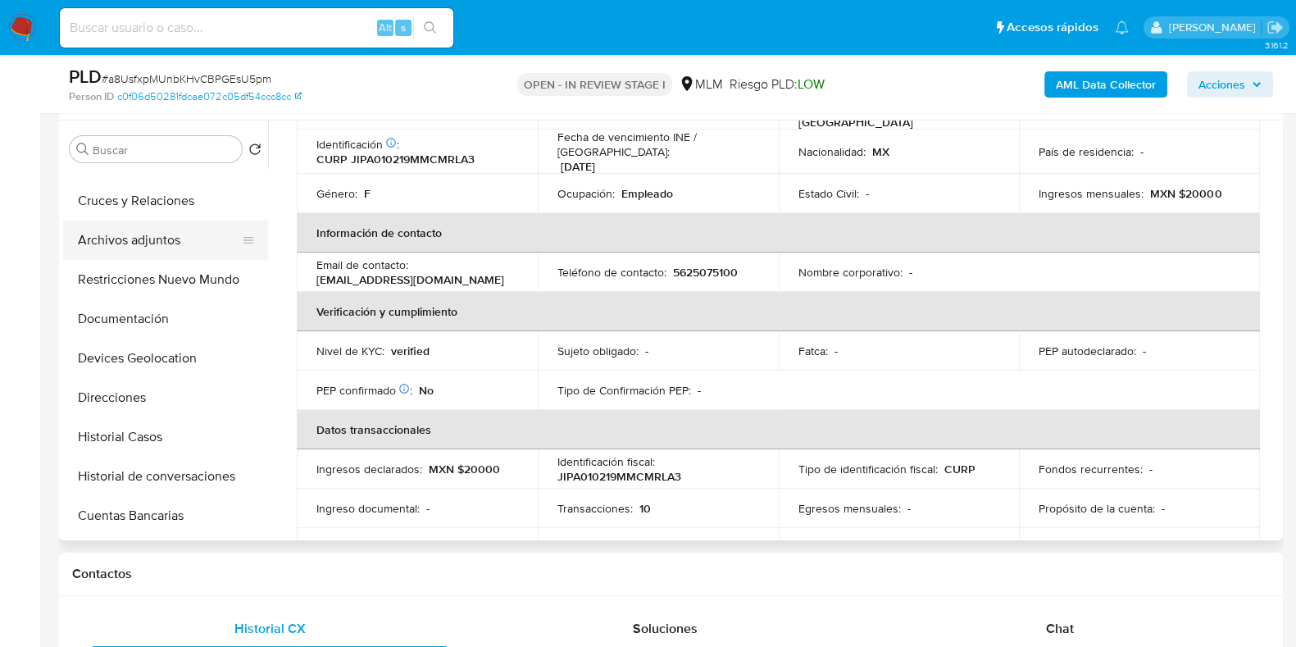
scroll to position [66, 0]
click at [135, 231] on button "Archivos adjuntos" at bounding box center [159, 240] width 192 height 39
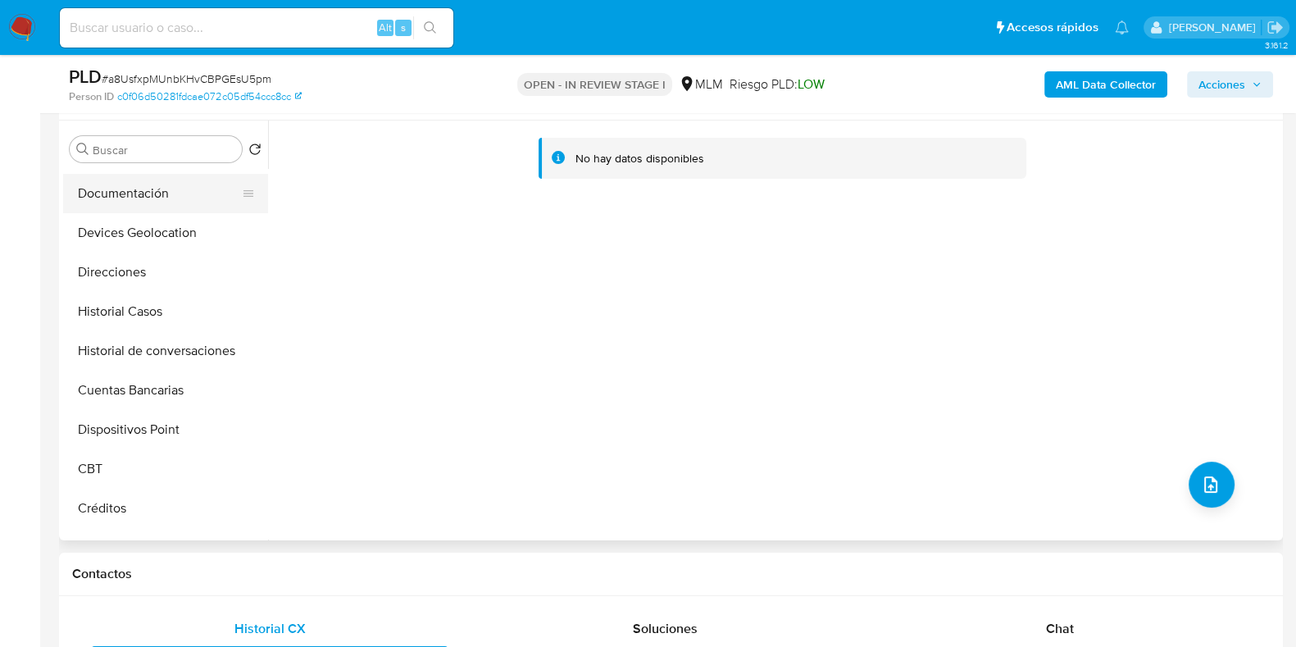
scroll to position [194, 0]
click at [148, 320] on button "Historial Casos" at bounding box center [159, 308] width 192 height 39
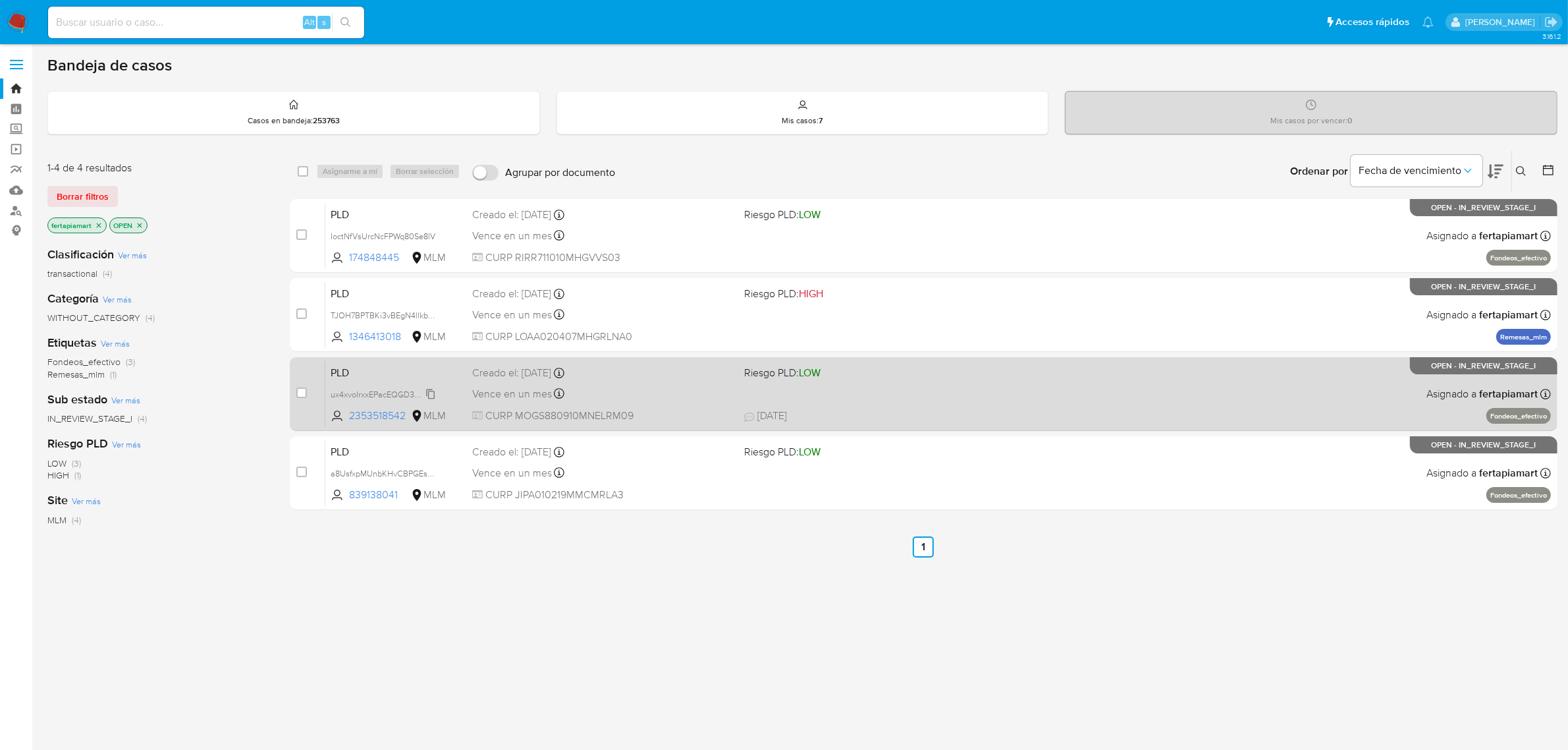
click at [385, 387] on div "ux4xvoIrxxEPacEQGD3KvCP7" at bounding box center [383, 394] width 105 height 14
click at [372, 364] on span "PLD" at bounding box center [395, 371] width 131 height 17
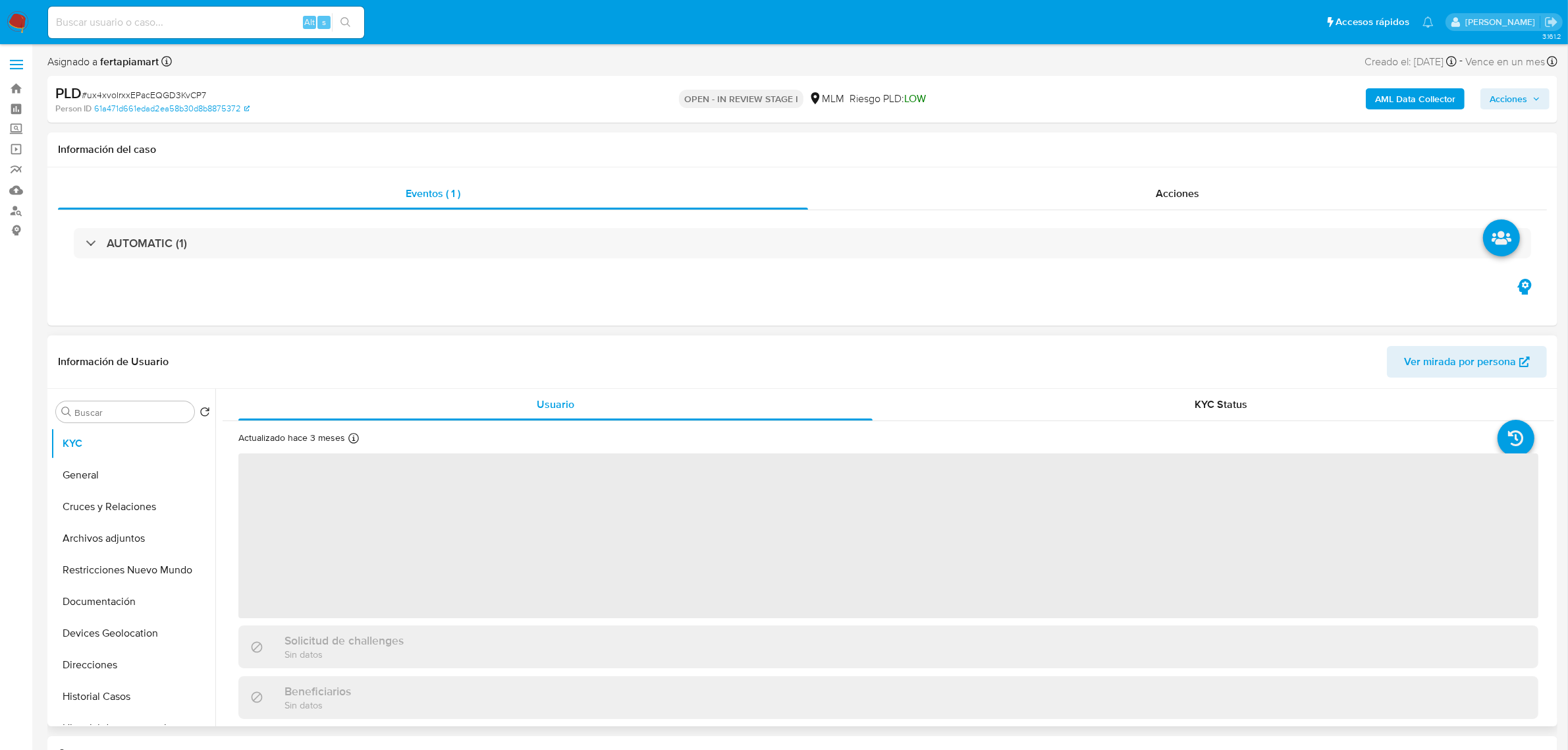
select select "10"
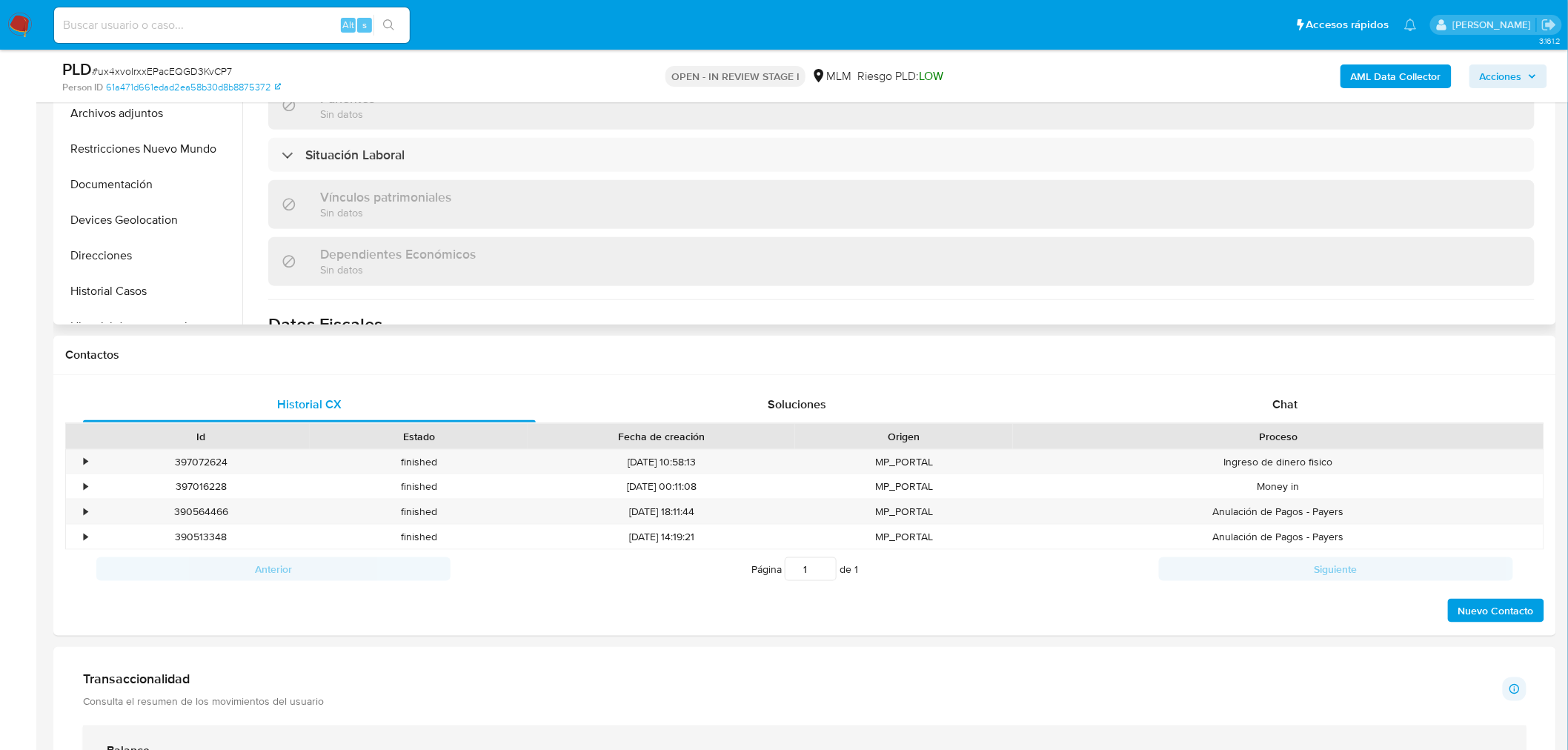
scroll to position [439, 0]
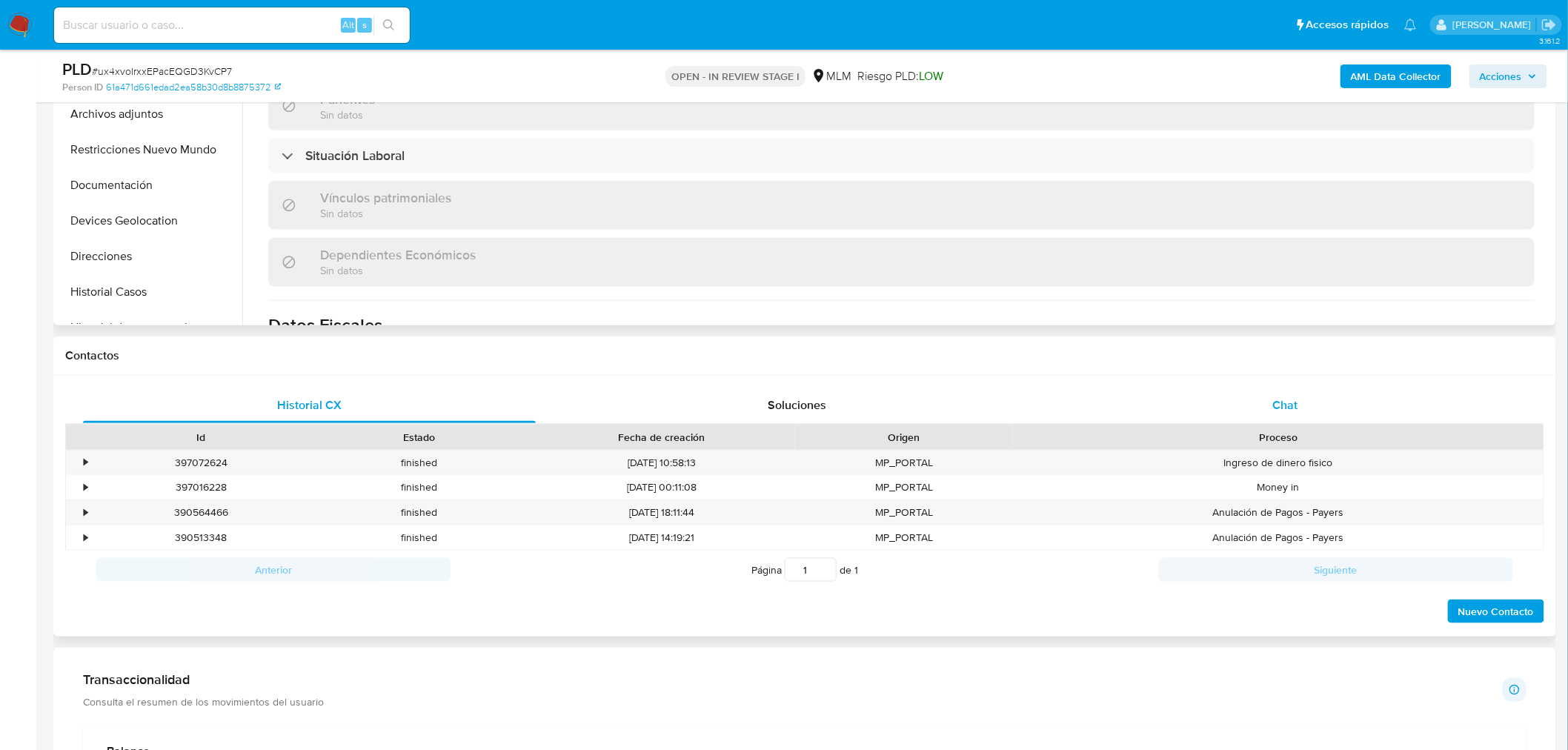
click at [1286, 392] on div "Chat" at bounding box center [1285, 405] width 453 height 35
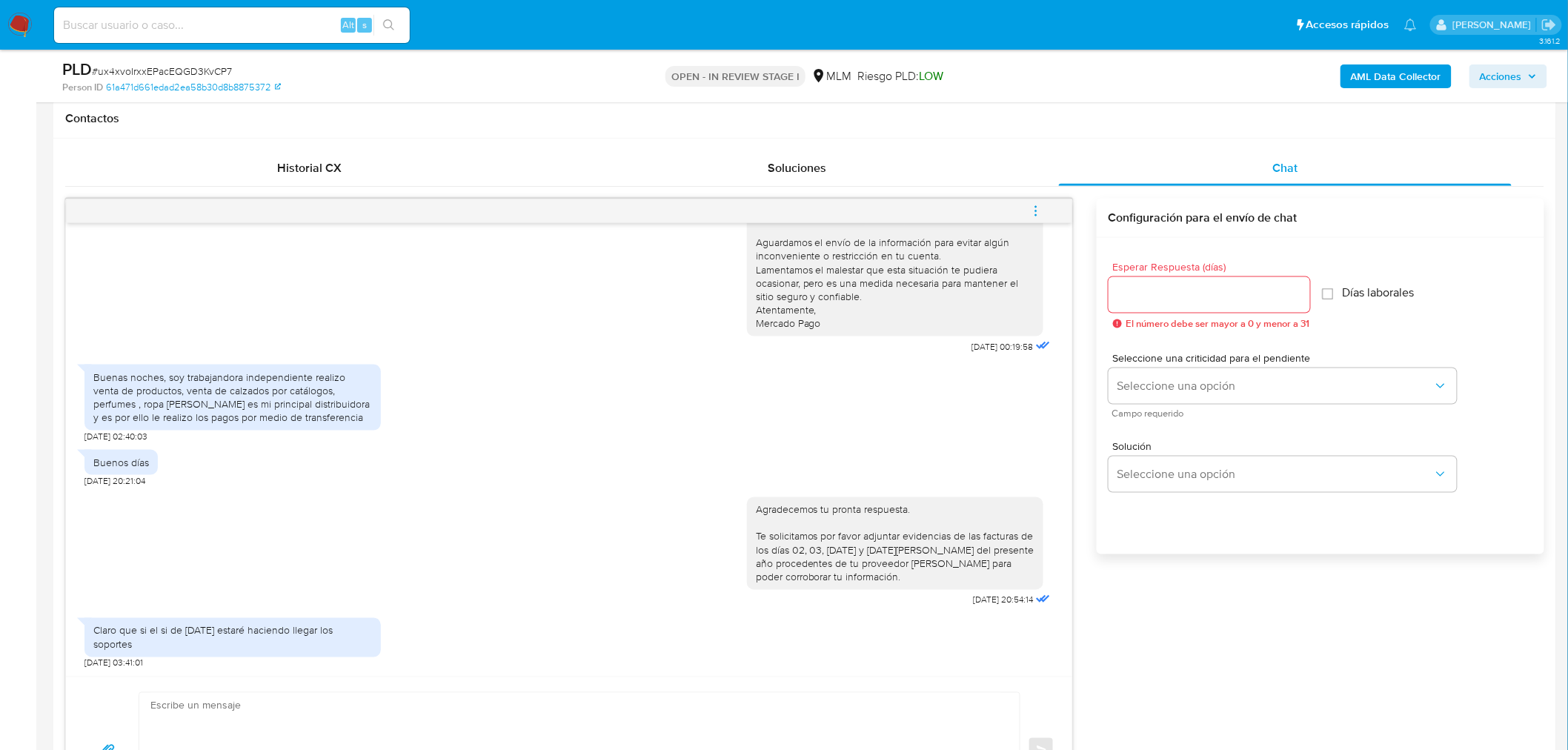
scroll to position [678, 0]
